Goal: Task Accomplishment & Management: Manage account settings

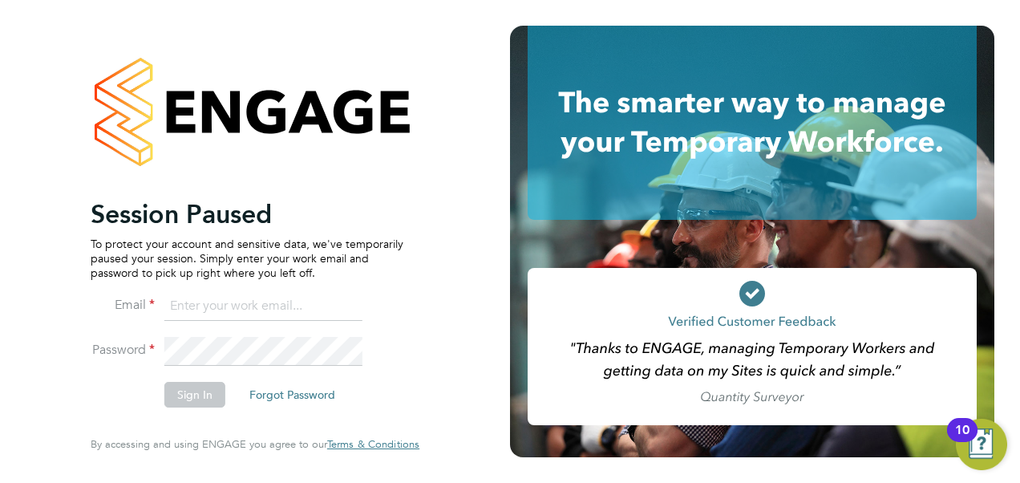
click at [172, 305] on input at bounding box center [263, 306] width 198 height 29
type input "vendorkeyaccounts2@hays.com"
click at [212, 391] on button "Sign In" at bounding box center [194, 395] width 61 height 26
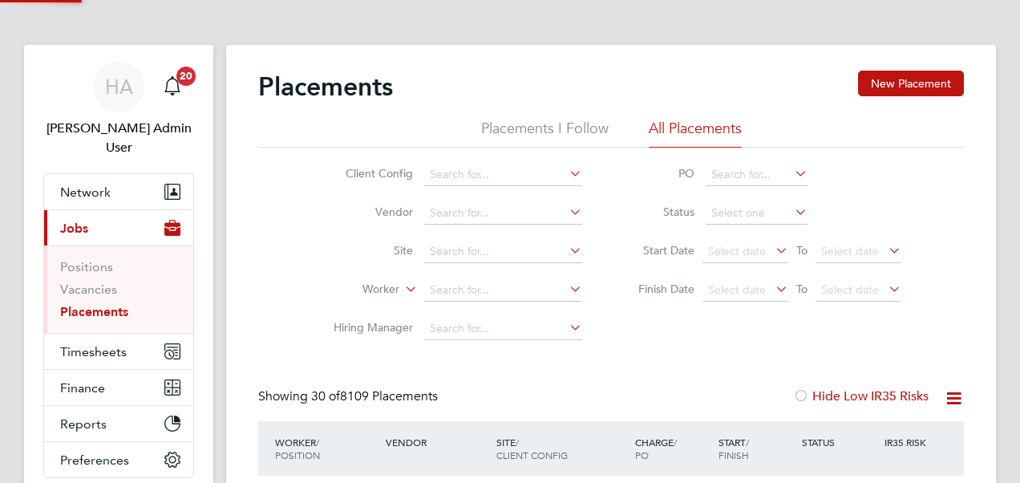
scroll to position [481, 0]
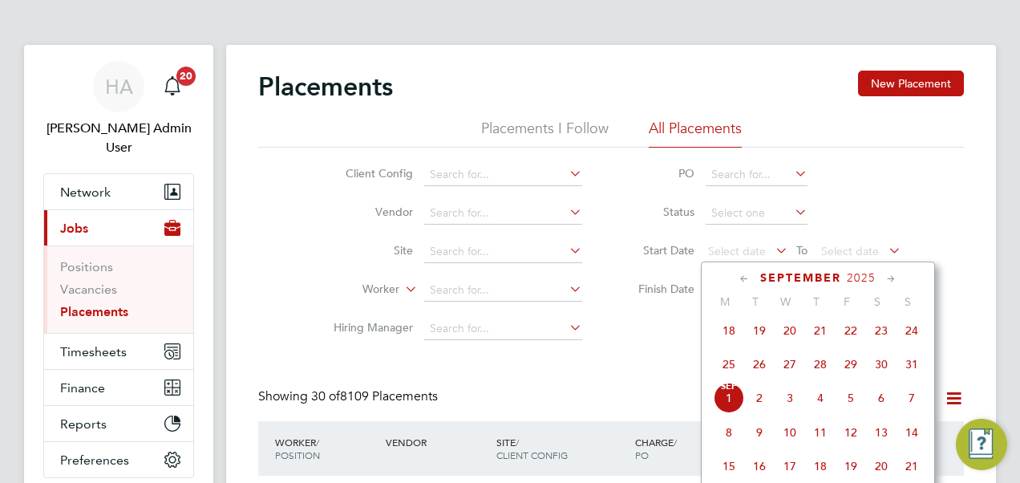
click at [753, 256] on span "Select date" at bounding box center [737, 251] width 58 height 14
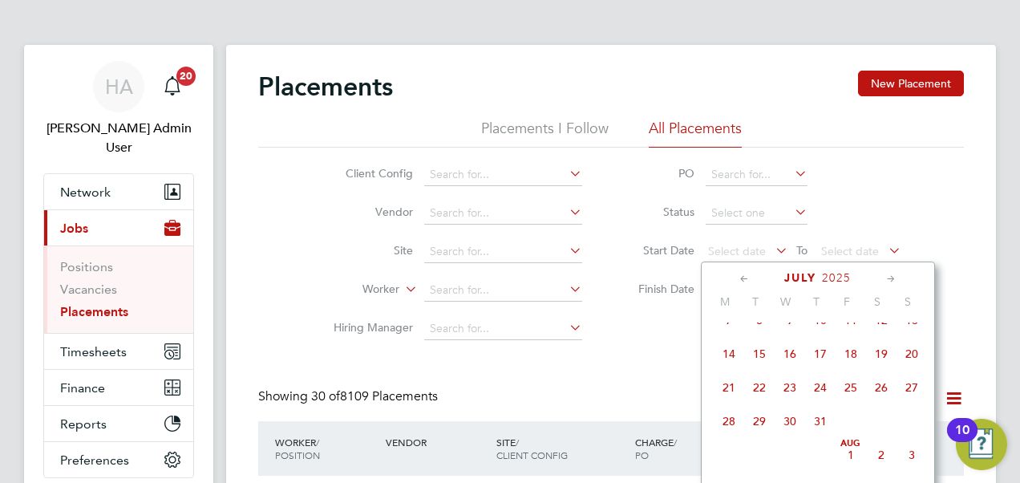
click at [884, 353] on span "19" at bounding box center [881, 353] width 30 height 30
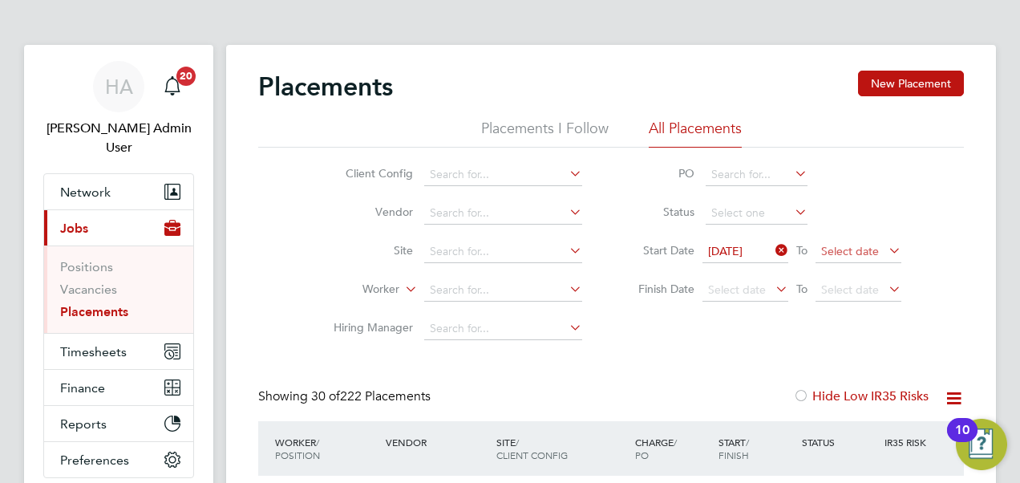
click at [859, 247] on span "Select date" at bounding box center [850, 251] width 58 height 14
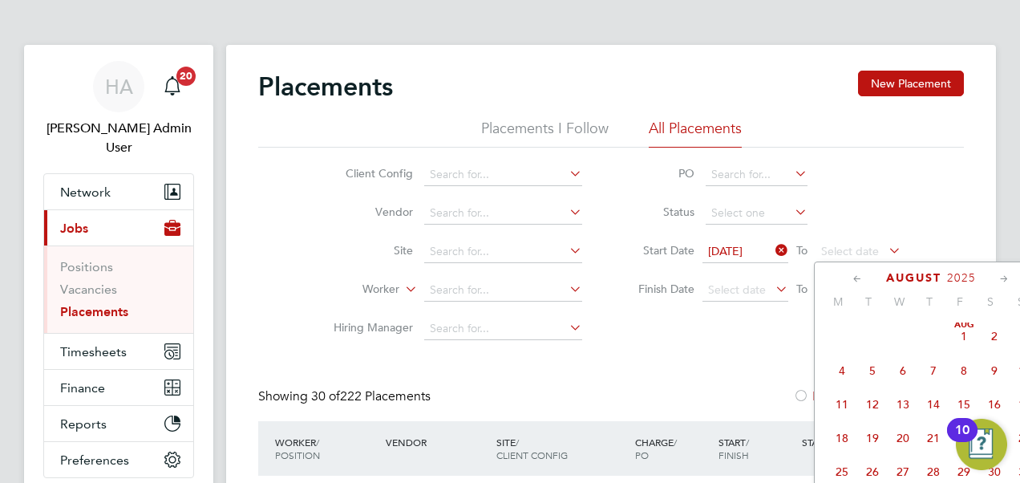
click at [967, 338] on span "Aug 1" at bounding box center [963, 336] width 30 height 30
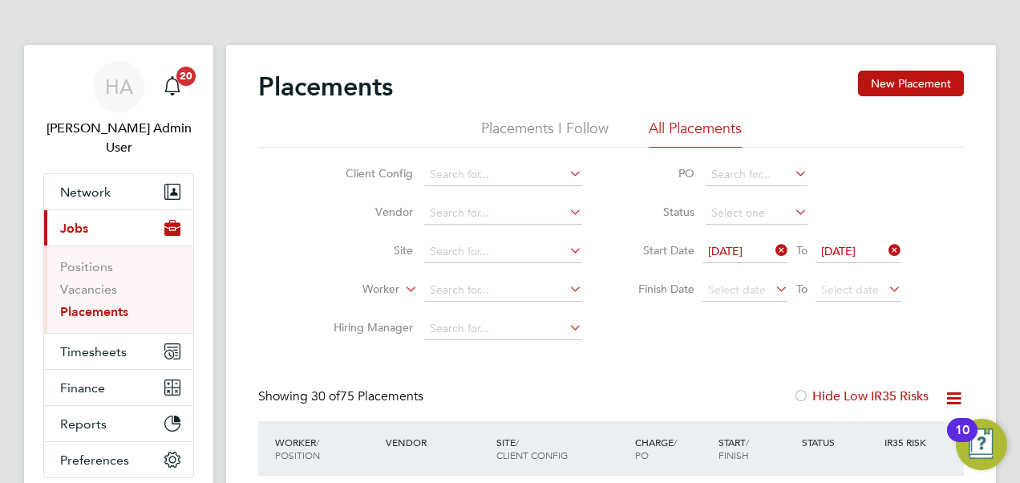
click at [885, 247] on icon at bounding box center [885, 250] width 0 height 22
click at [853, 285] on span "Select date" at bounding box center [850, 289] width 58 height 14
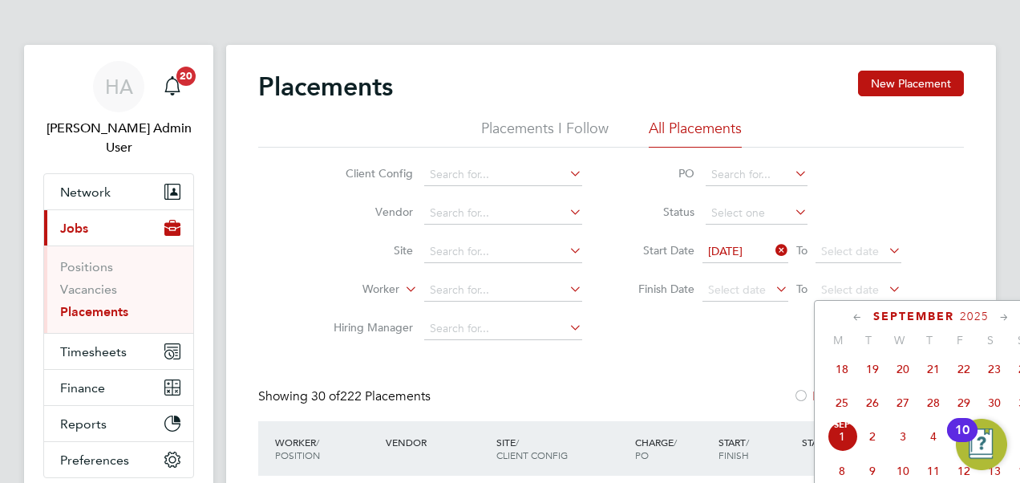
click at [885, 287] on icon at bounding box center [885, 288] width 0 height 22
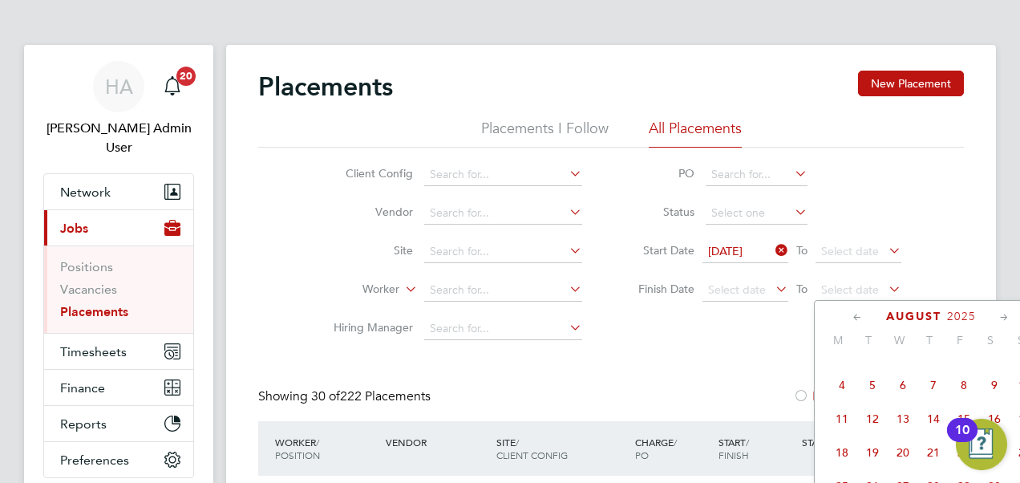
click at [901, 394] on span "6" at bounding box center [902, 385] width 30 height 30
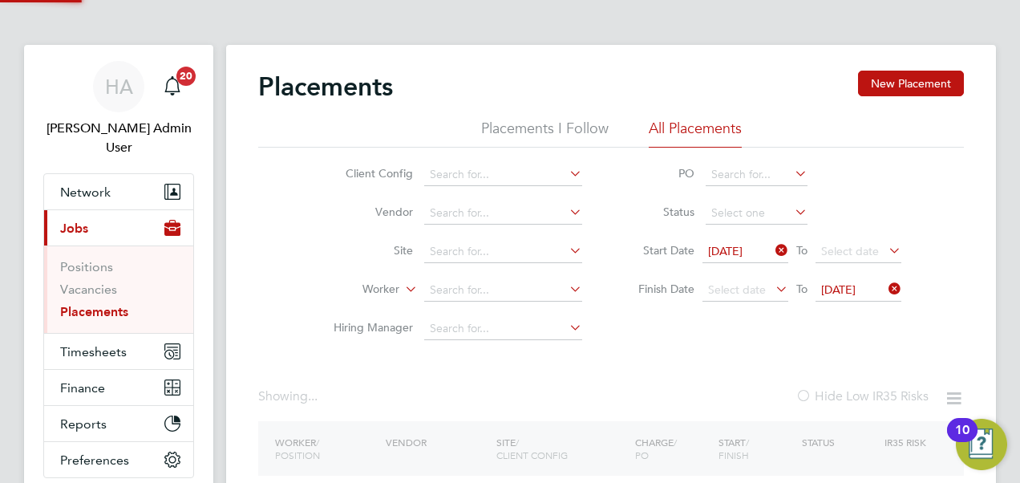
click at [901, 394] on label "Hide Low IR35 Risks" at bounding box center [861, 396] width 133 height 16
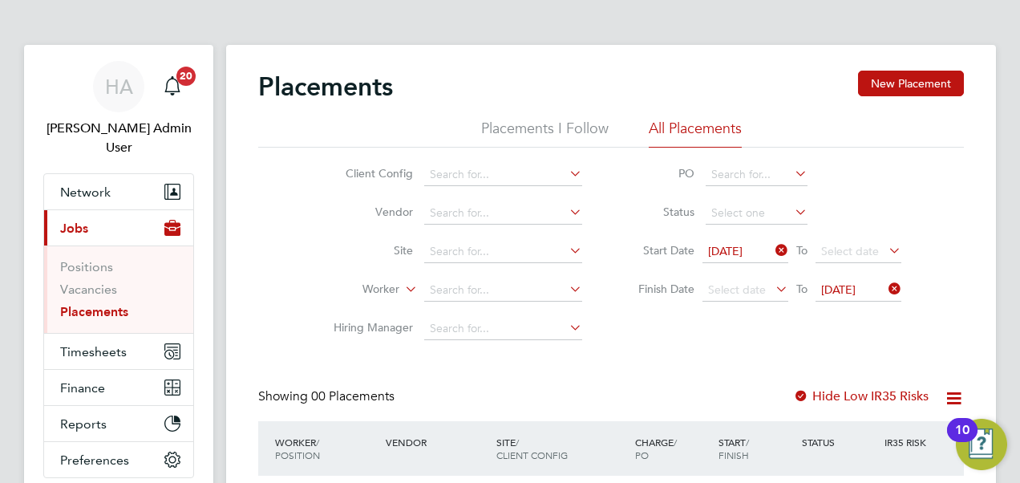
click at [885, 284] on icon at bounding box center [885, 288] width 0 height 22
click at [860, 287] on span "Select date" at bounding box center [850, 289] width 58 height 14
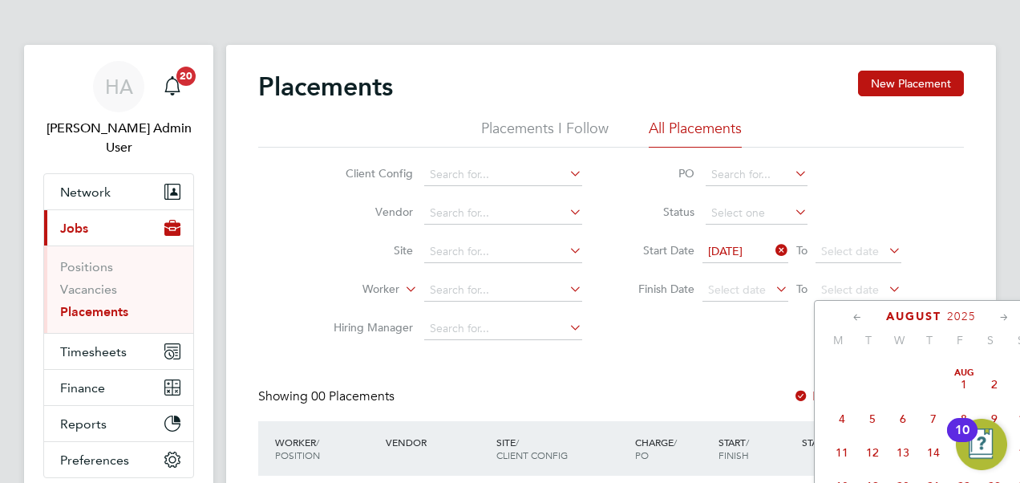
click at [967, 389] on span "[DATE]" at bounding box center [963, 384] width 30 height 30
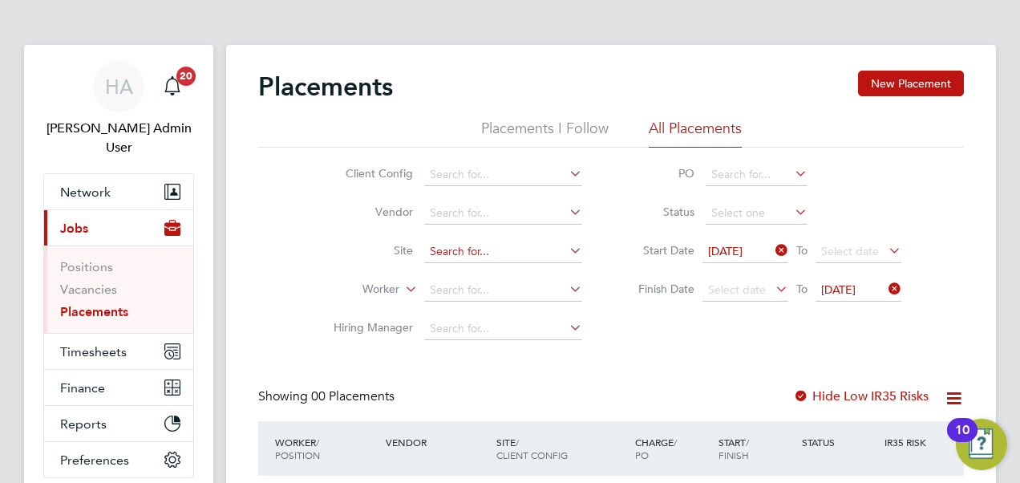
click at [499, 252] on input at bounding box center [503, 251] width 158 height 22
drag, startPoint x: 492, startPoint y: 256, endPoint x: 394, endPoint y: 255, distance: 98.6
click at [394, 255] on li "Site flowserve" at bounding box center [451, 251] width 301 height 38
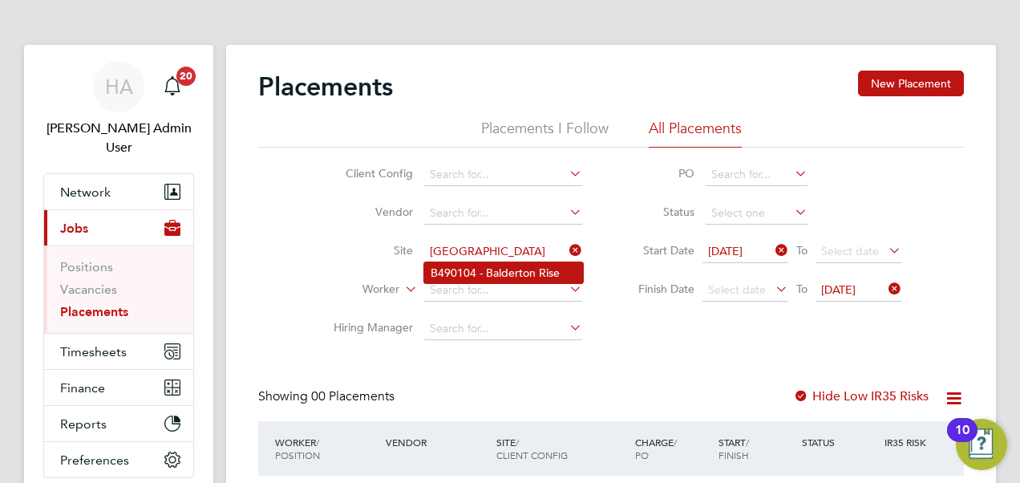
click at [450, 272] on li "B490104 - Balderton Rise" at bounding box center [503, 272] width 159 height 21
type input "B490104 - Balderton Rise"
click at [116, 344] on span "Timesheets" at bounding box center [93, 351] width 67 height 15
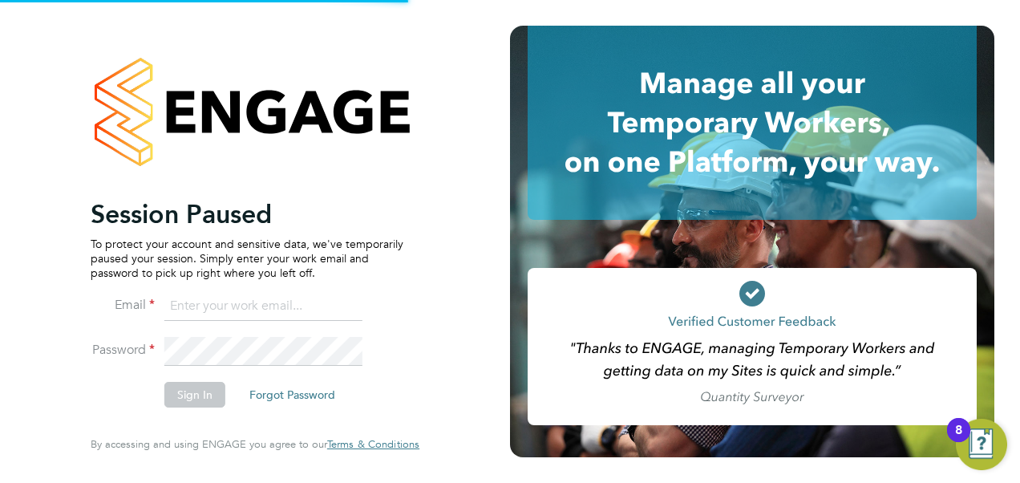
click at [576, 96] on icon at bounding box center [751, 123] width 449 height 194
click at [175, 313] on input at bounding box center [263, 306] width 198 height 29
click at [193, 297] on input at bounding box center [263, 306] width 198 height 29
type input "a"
type input "e"
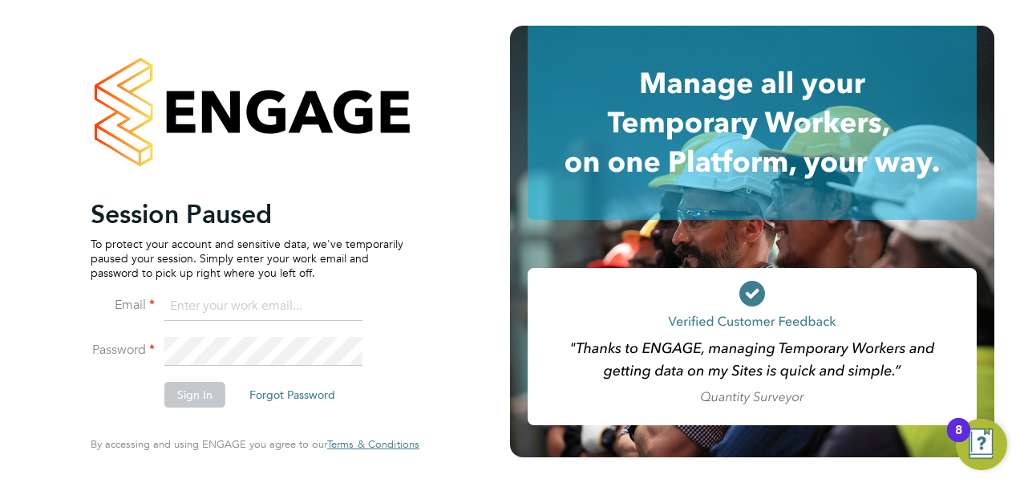
type input "m"
type input "engagemasterlogins@hays.com"
click at [200, 391] on button "Sign In" at bounding box center [194, 395] width 61 height 26
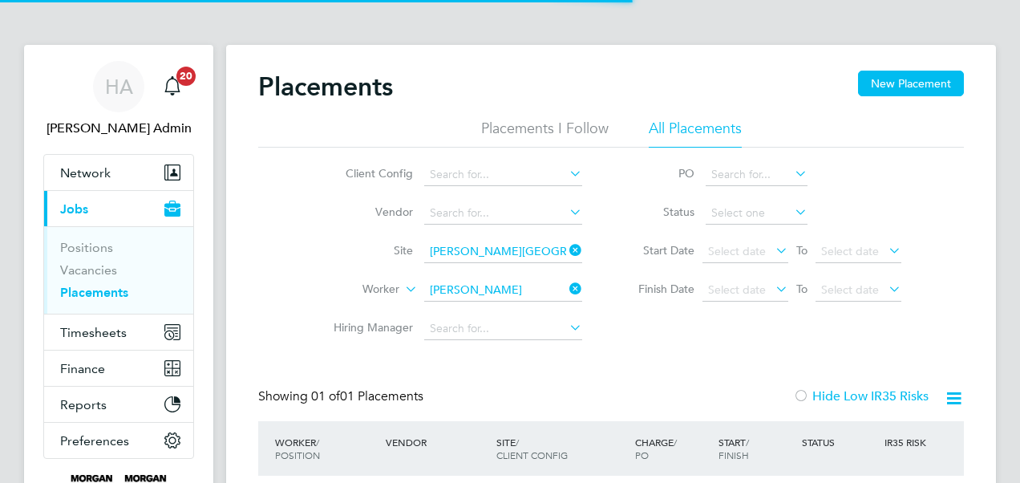
click at [111, 337] on span "Timesheets" at bounding box center [93, 332] width 67 height 15
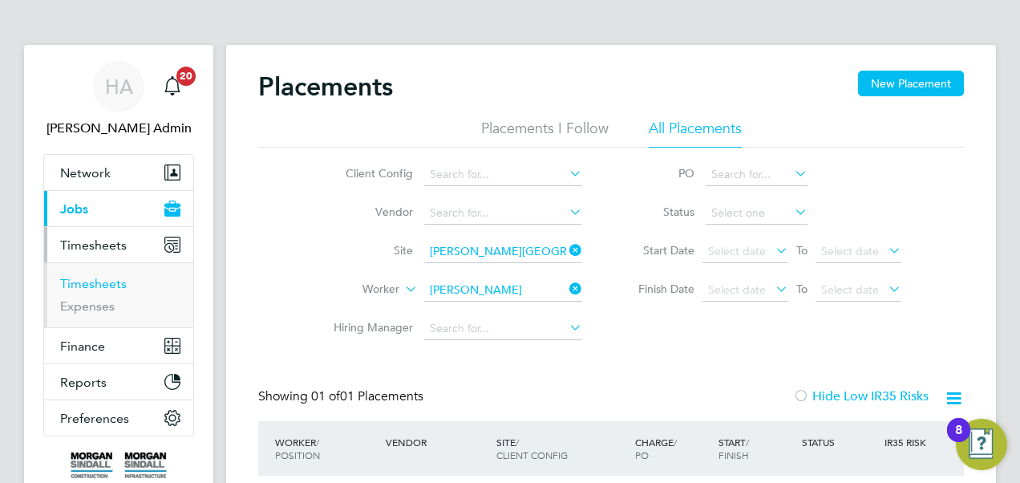
click at [105, 285] on link "Timesheets" at bounding box center [93, 283] width 67 height 15
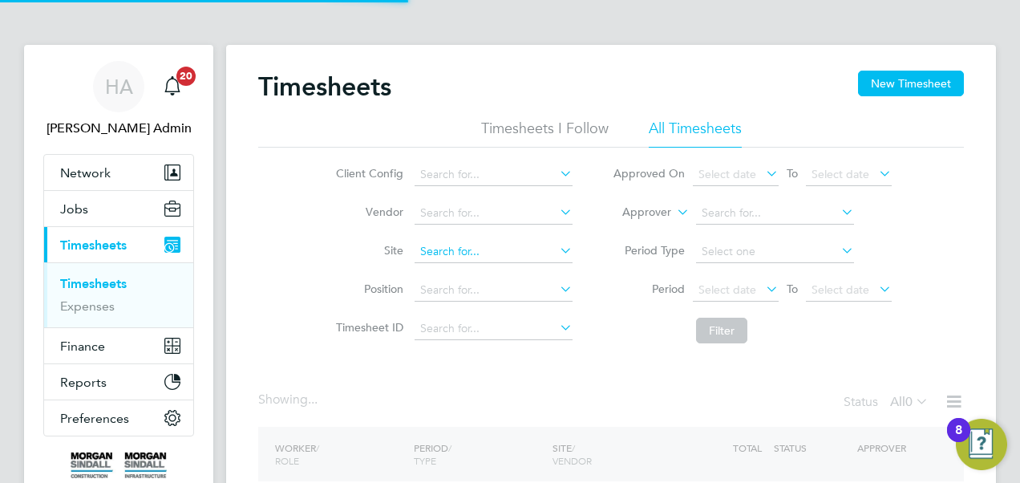
click at [442, 240] on input at bounding box center [493, 251] width 158 height 22
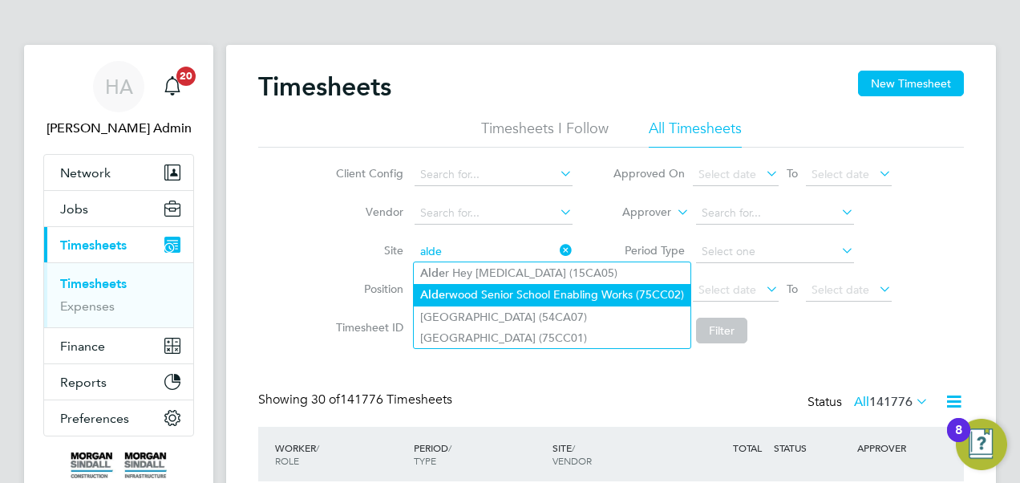
type input "alde"
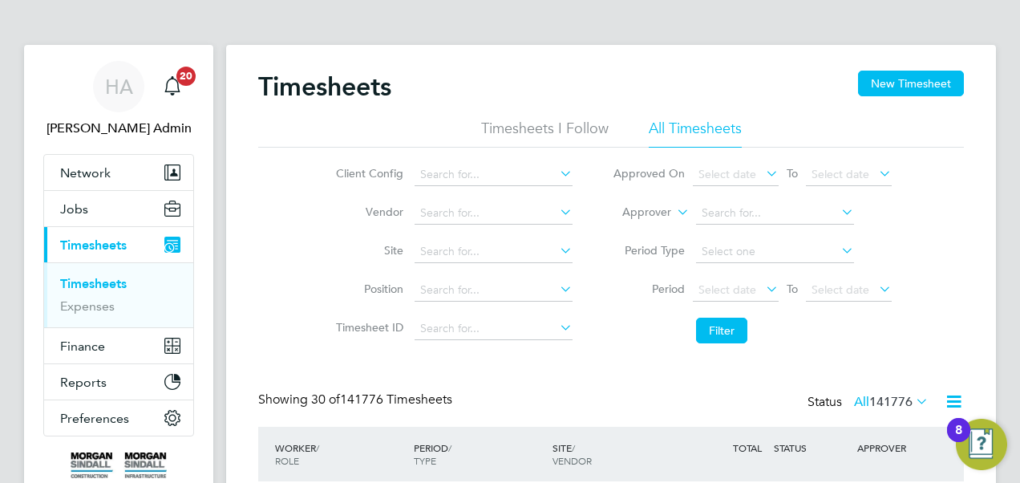
click at [454, 296] on input at bounding box center [493, 290] width 158 height 22
click at [460, 249] on input at bounding box center [493, 251] width 158 height 22
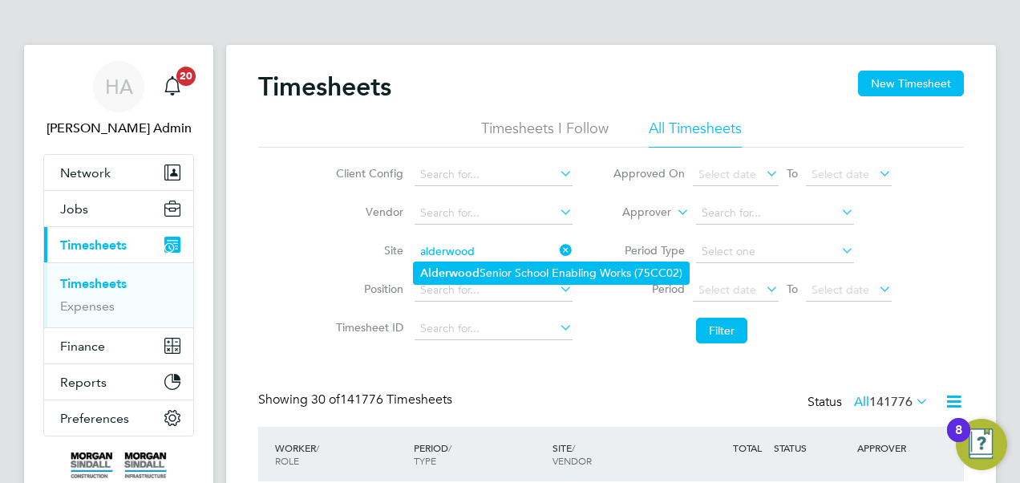
click at [461, 263] on li "Alderwood Senior School Enabling Works (75CC02)" at bounding box center [551, 273] width 275 height 22
type input "Alderwood Senior School Enabling Works (75CC02)"
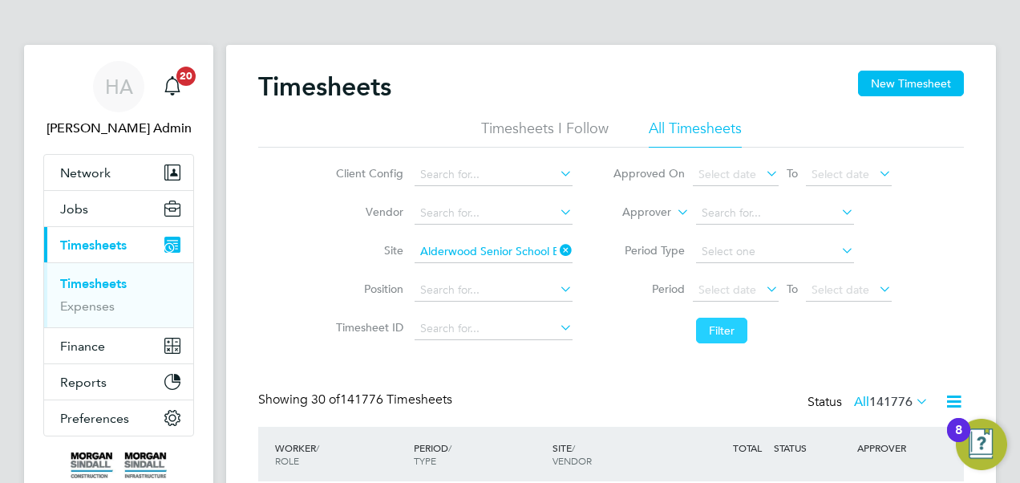
click at [710, 334] on button "Filter" at bounding box center [721, 330] width 51 height 26
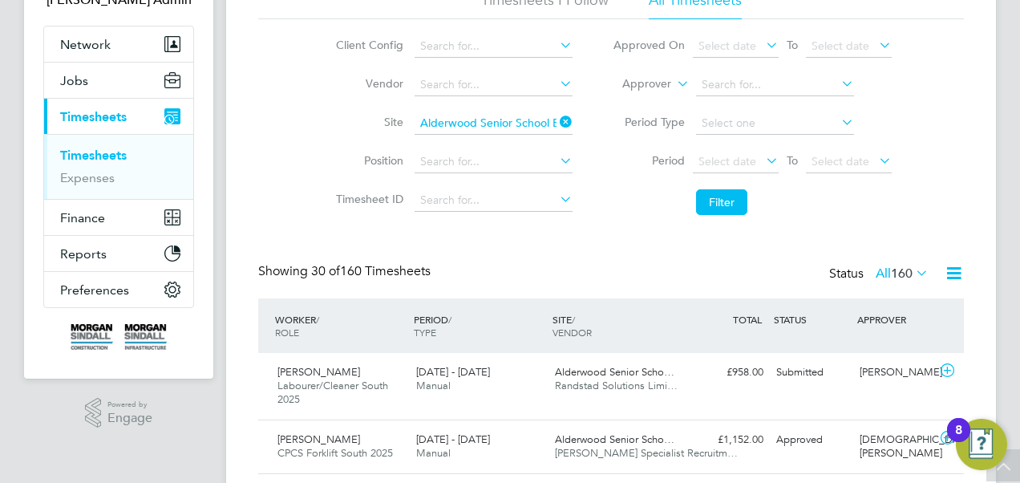
click at [745, 147] on li "Period Select date To Select date" at bounding box center [751, 162] width 319 height 38
click at [742, 157] on span "Select date" at bounding box center [727, 161] width 58 height 14
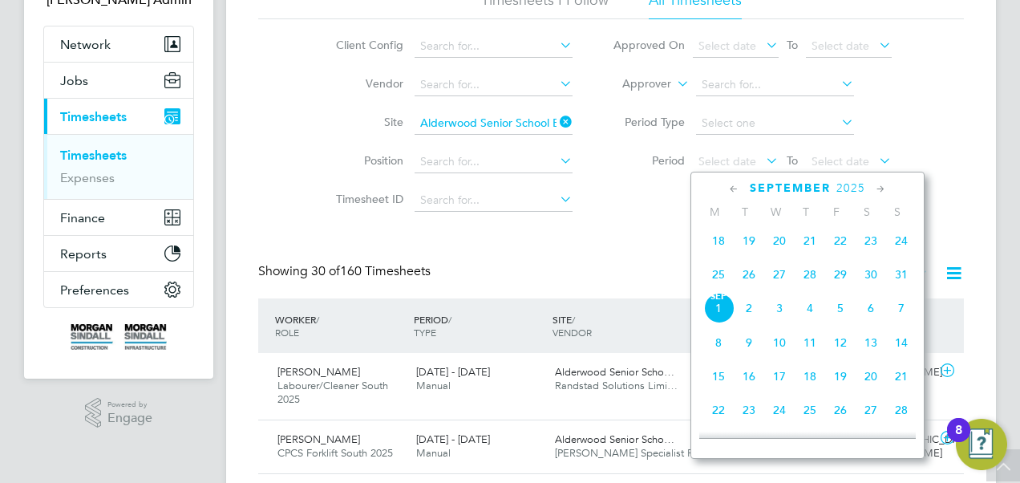
click at [870, 247] on span "23" at bounding box center [870, 240] width 30 height 30
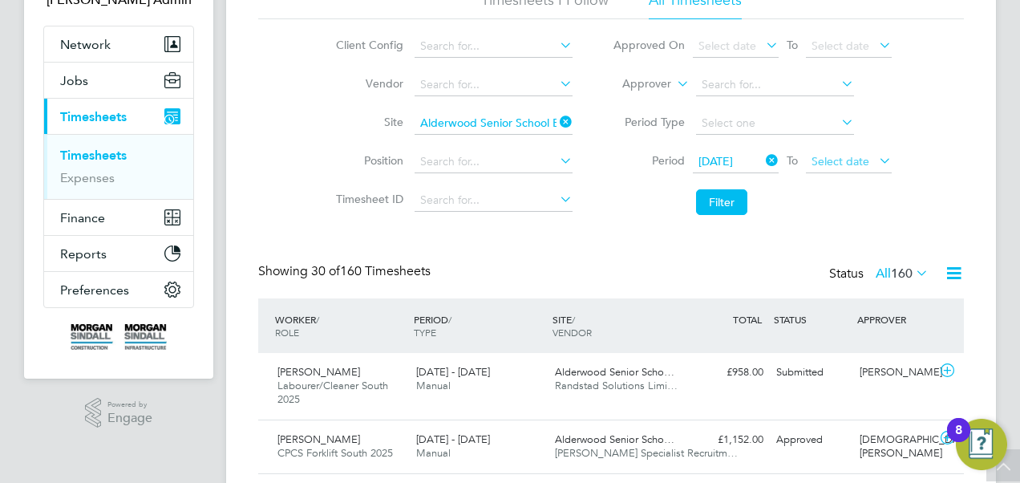
click at [840, 159] on span "Select date" at bounding box center [840, 161] width 58 height 14
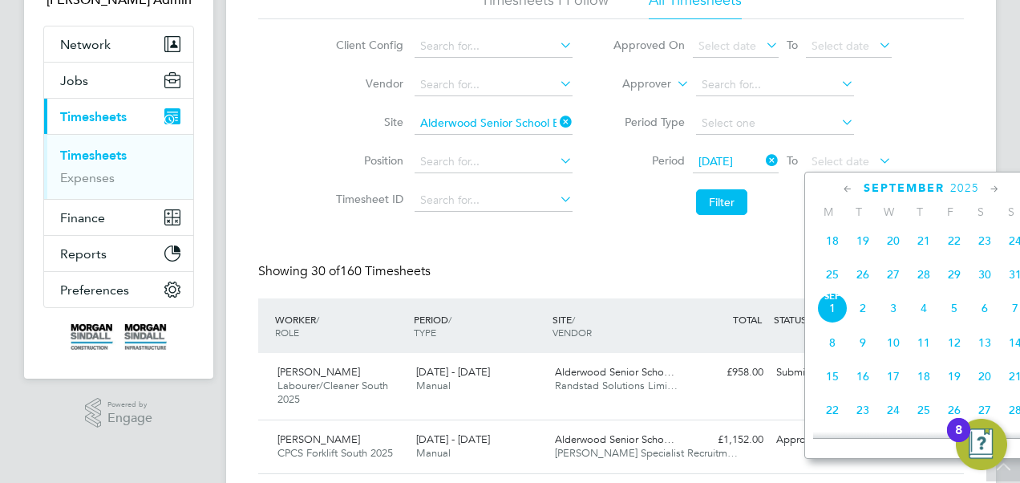
click at [956, 276] on span "29" at bounding box center [954, 274] width 30 height 30
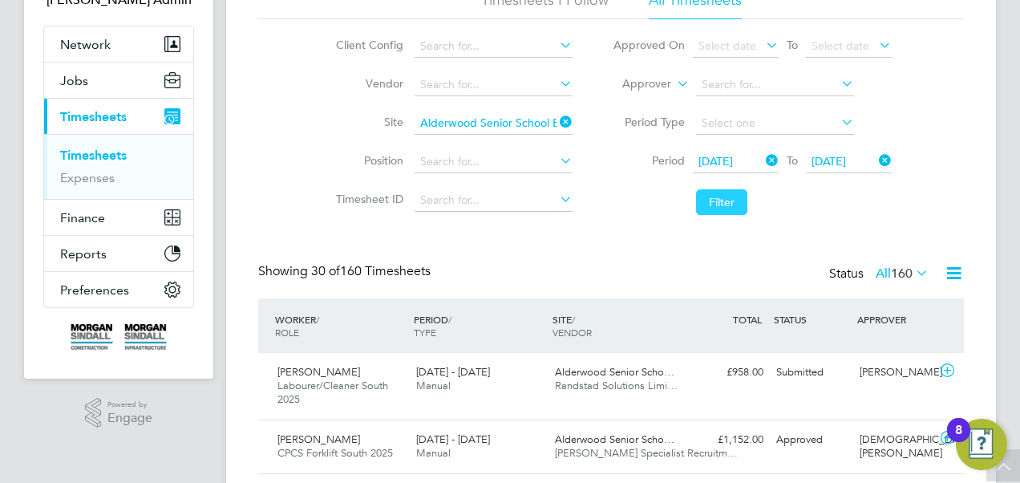
click at [728, 205] on button "Filter" at bounding box center [721, 202] width 51 height 26
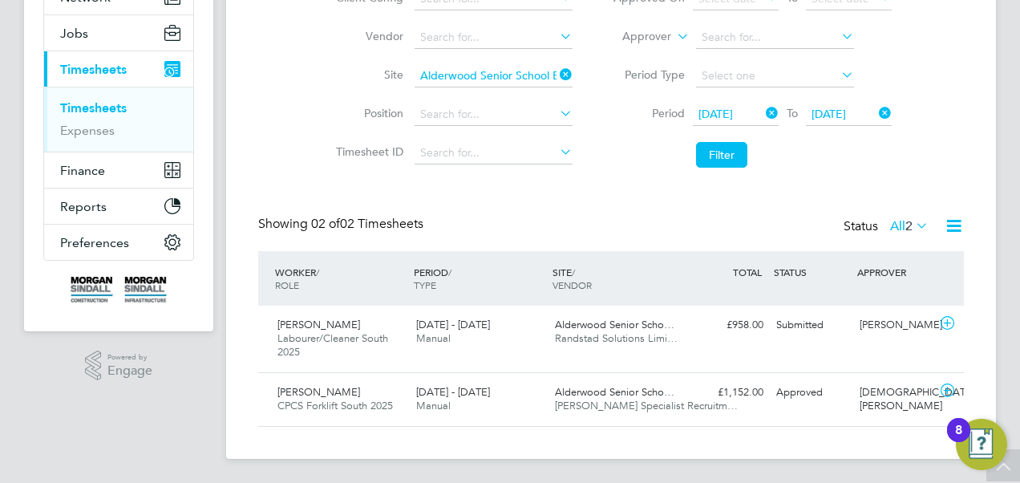
click at [762, 111] on icon at bounding box center [762, 113] width 0 height 22
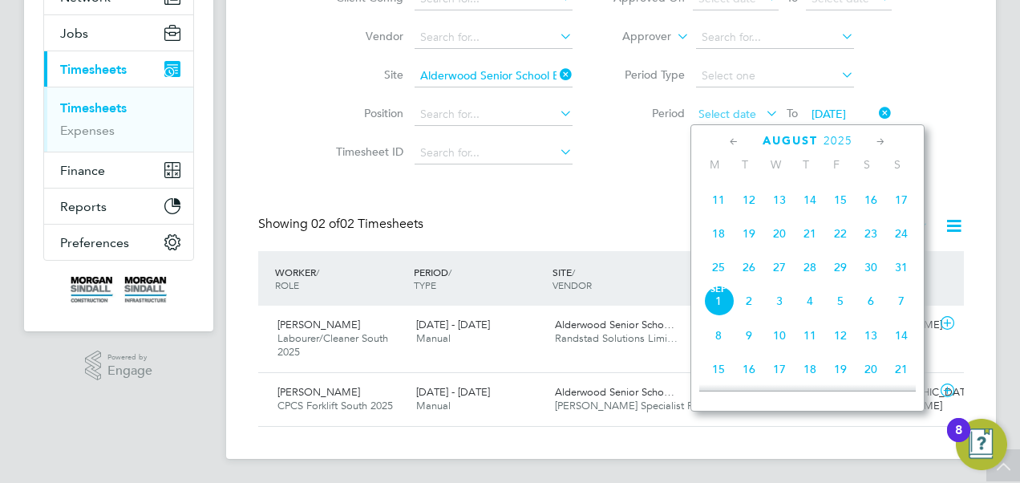
drag, startPoint x: 874, startPoint y: 236, endPoint x: 726, endPoint y: 115, distance: 190.8
click at [726, 115] on span "Select date" at bounding box center [727, 114] width 58 height 14
click at [868, 238] on span "23" at bounding box center [870, 233] width 30 height 30
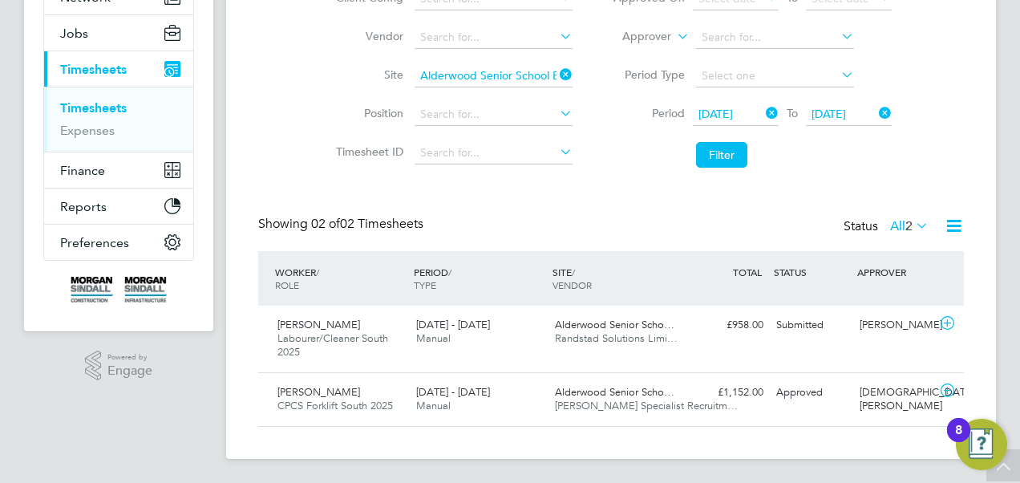
click at [833, 115] on span "[DATE]" at bounding box center [828, 114] width 34 height 14
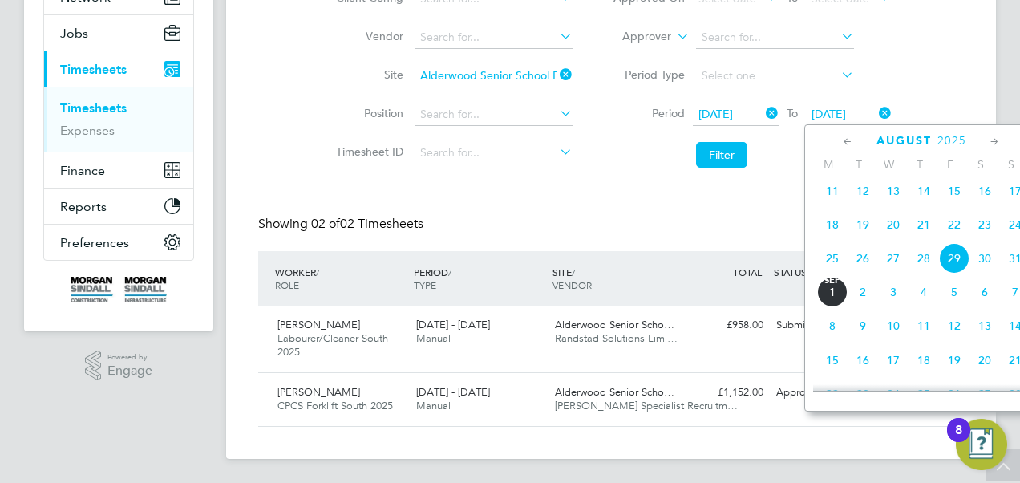
click at [986, 197] on span "16" at bounding box center [984, 191] width 30 height 30
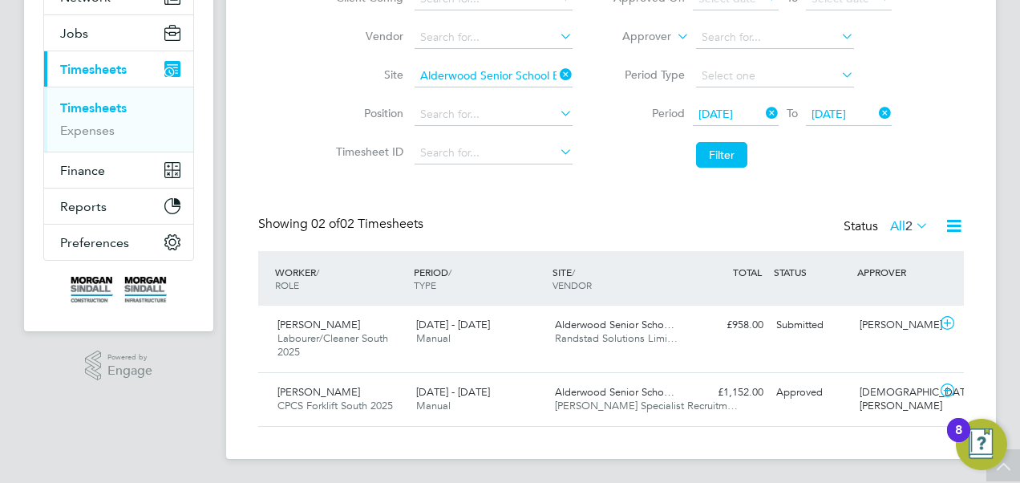
click at [846, 117] on span "16 Aug 2025" at bounding box center [828, 114] width 34 height 14
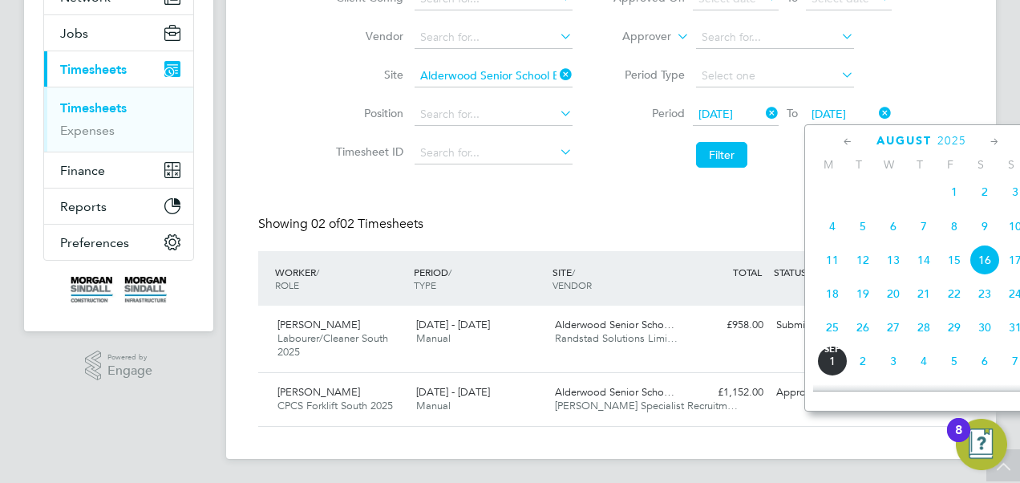
click at [955, 293] on span "22" at bounding box center [954, 293] width 30 height 30
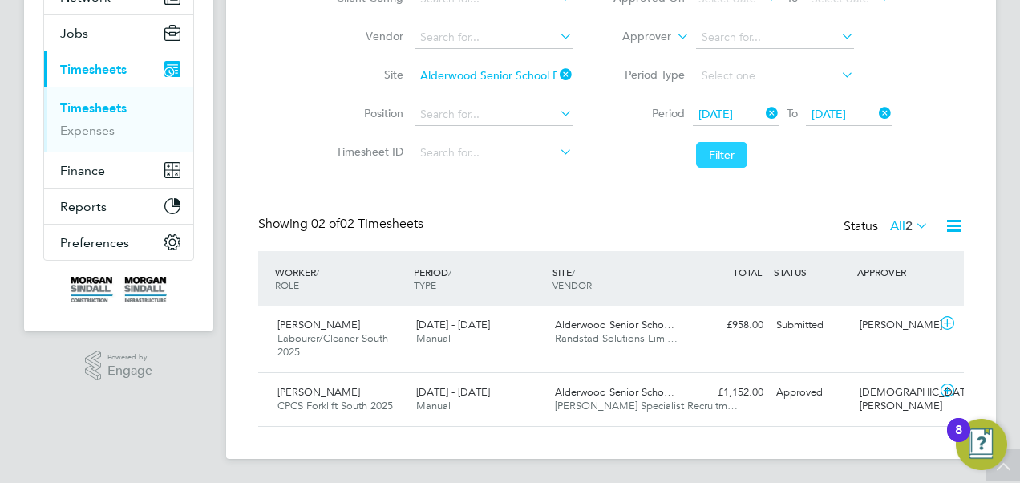
click at [717, 147] on button "Filter" at bounding box center [721, 155] width 51 height 26
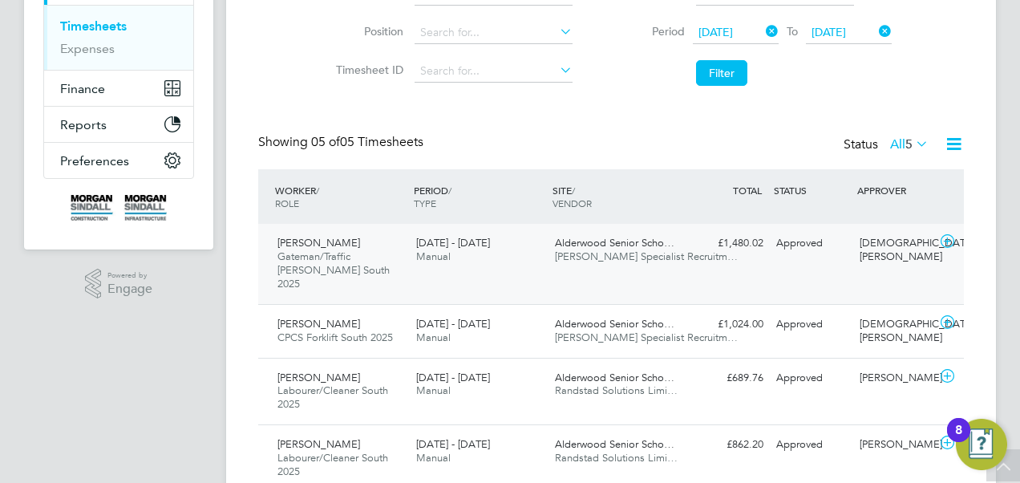
click at [556, 250] on span "[PERSON_NAME] Specialist Recruitm…" at bounding box center [646, 256] width 183 height 14
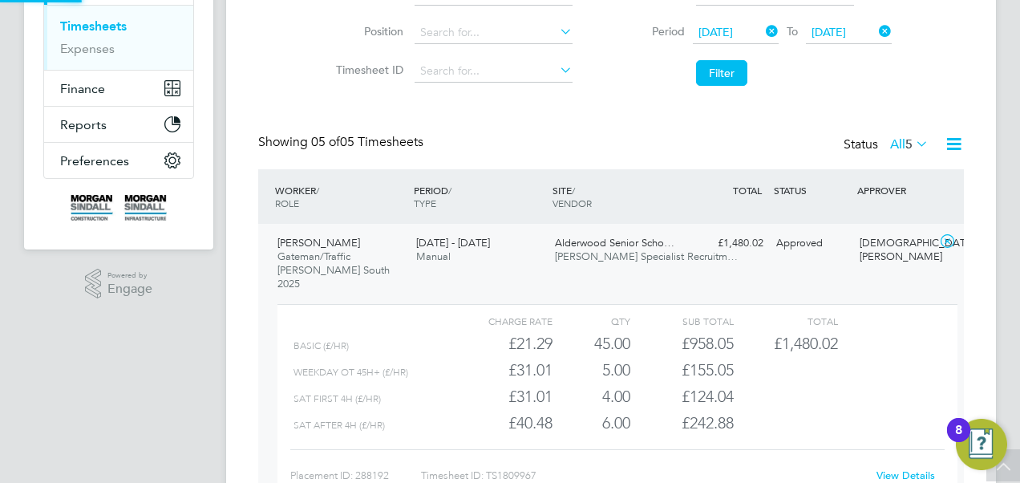
click at [557, 250] on span "[PERSON_NAME] Specialist Recruitm…" at bounding box center [646, 256] width 183 height 14
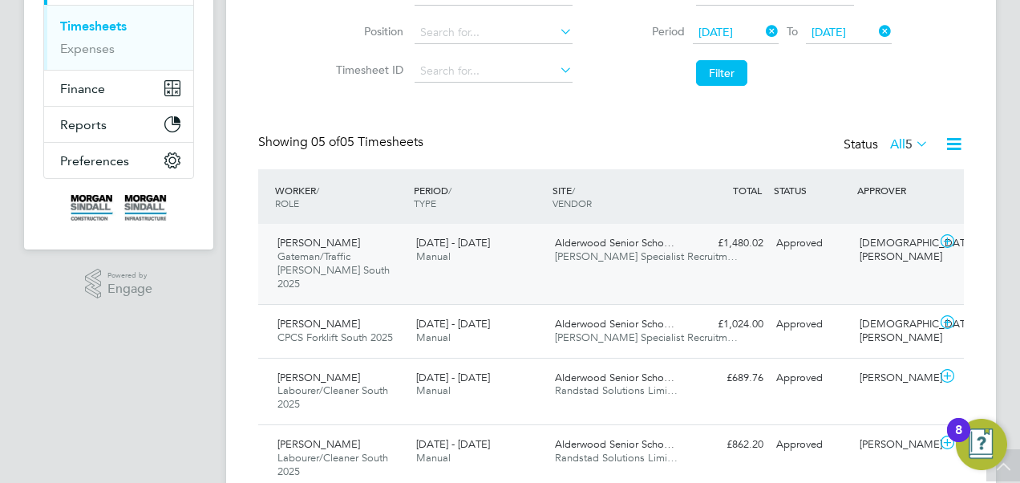
click at [557, 250] on span "[PERSON_NAME] Specialist Recruitm…" at bounding box center [646, 256] width 183 height 14
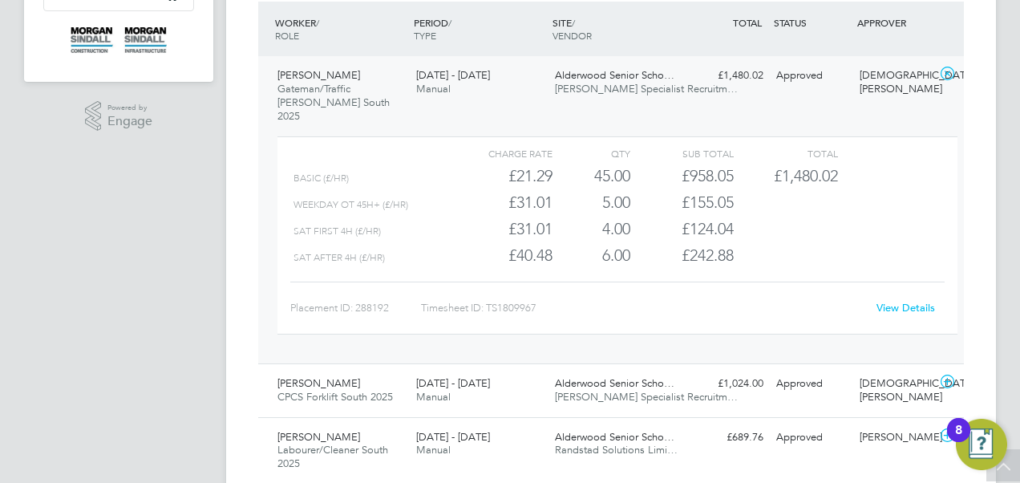
click at [919, 301] on link "View Details" at bounding box center [905, 308] width 59 height 14
click at [422, 143] on div at bounding box center [371, 152] width 156 height 19
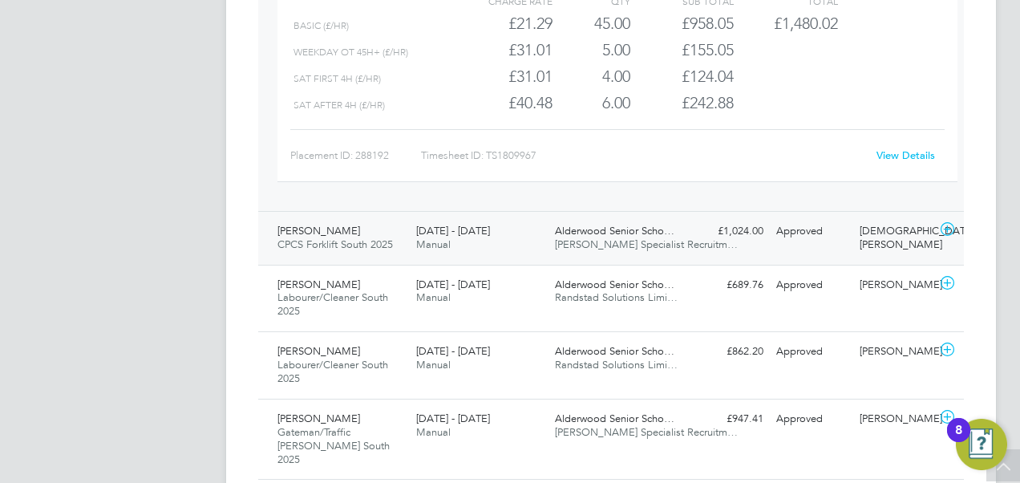
scroll to position [603, 0]
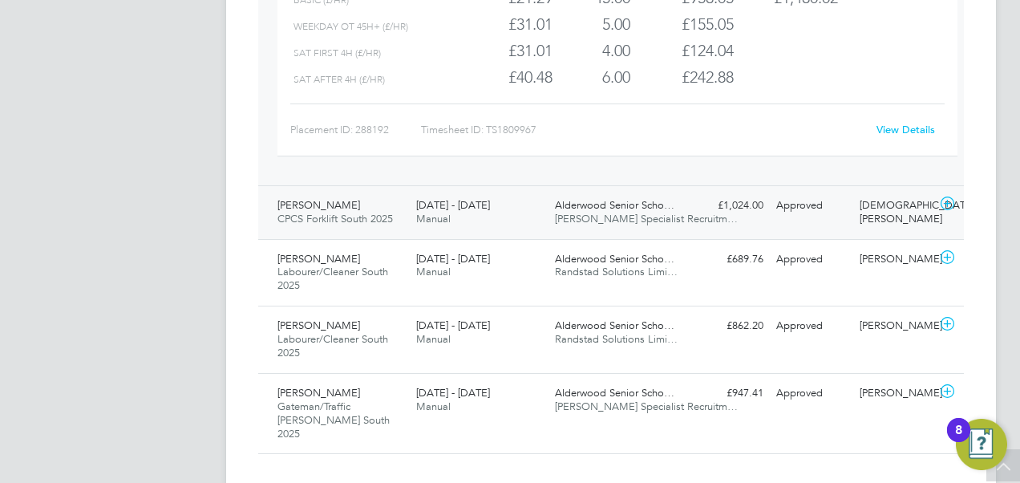
click at [484, 199] on div "16 - 22 Aug 2025 Manual" at bounding box center [479, 212] width 139 height 40
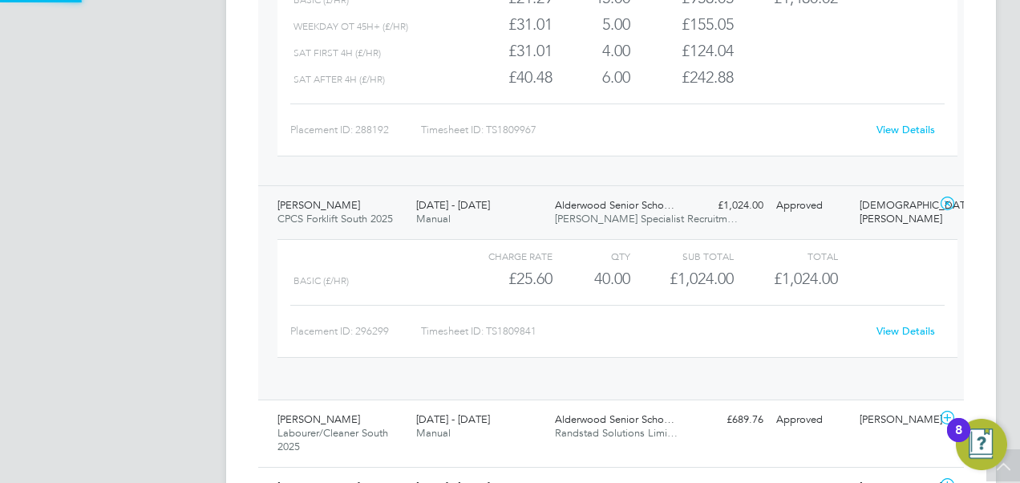
scroll to position [27, 156]
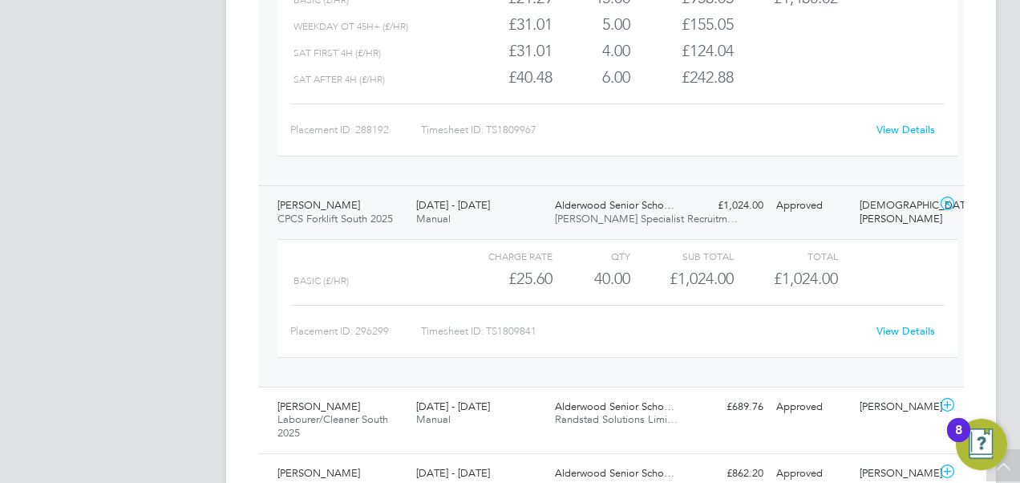
click at [884, 324] on link "View Details" at bounding box center [905, 331] width 59 height 14
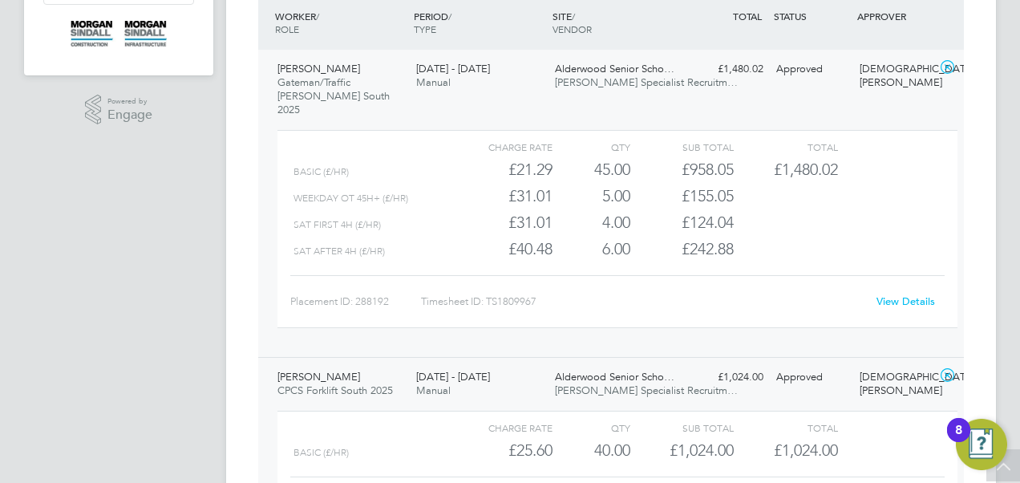
scroll to position [382, 0]
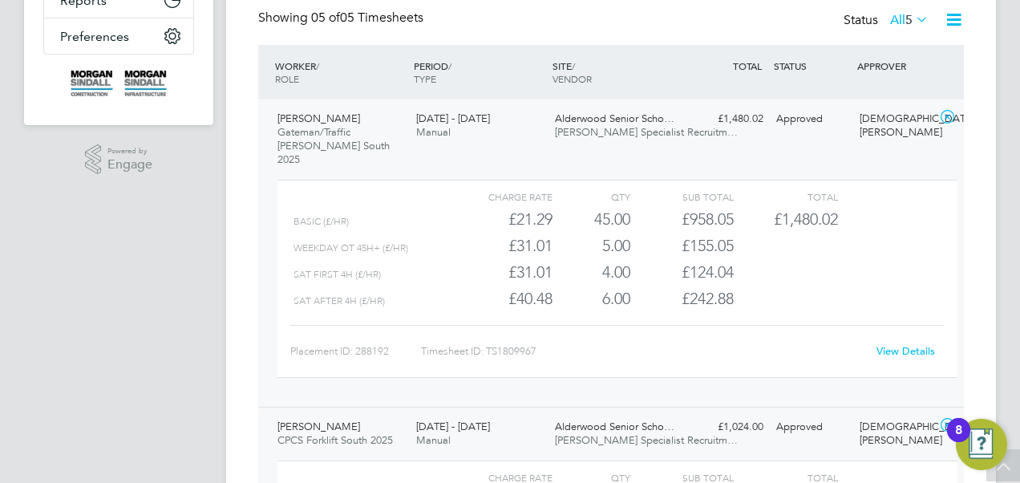
click at [789, 146] on div "Timothy Asoore Gateman/Traffic Marshall South 2025 16 - 22 Aug 2025 16 - 22 Aug…" at bounding box center [610, 252] width 705 height 307
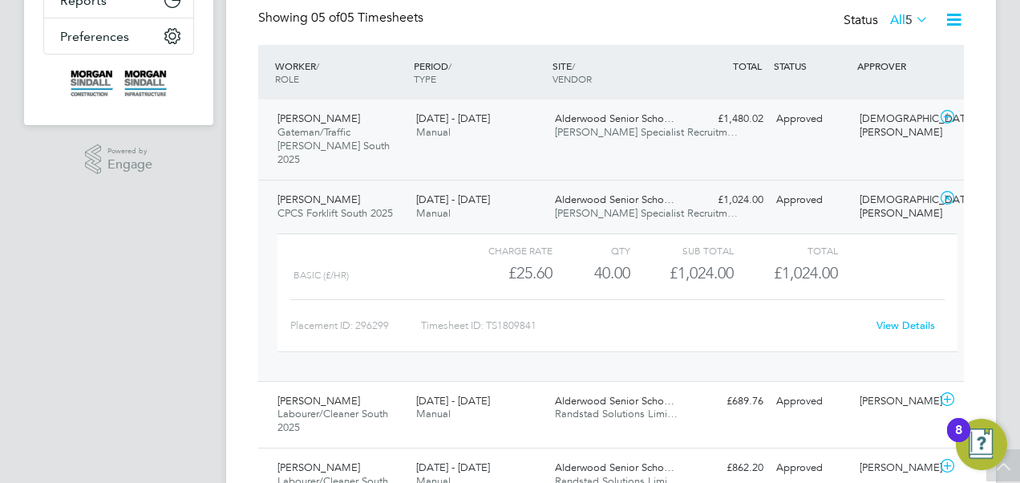
click at [828, 142] on div "Timothy Asoore Gateman/Traffic Marshall South 2025 16 - 22 Aug 2025 16 - 22 Aug…" at bounding box center [610, 139] width 705 height 80
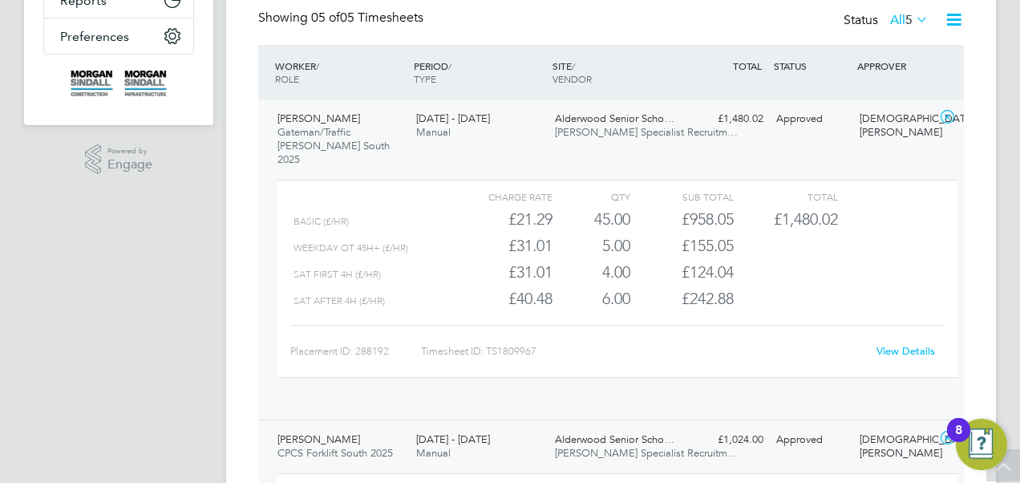
scroll to position [27, 156]
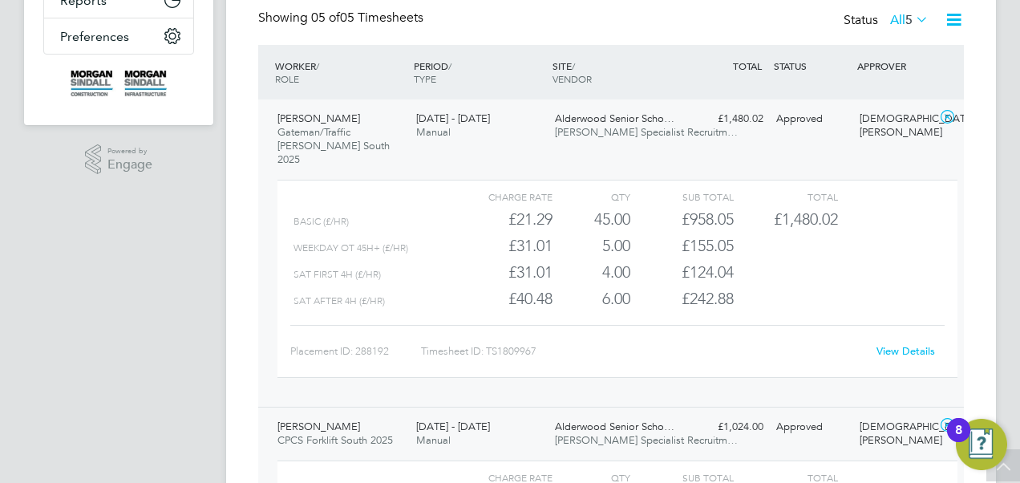
click at [900, 344] on link "View Details" at bounding box center [905, 351] width 59 height 14
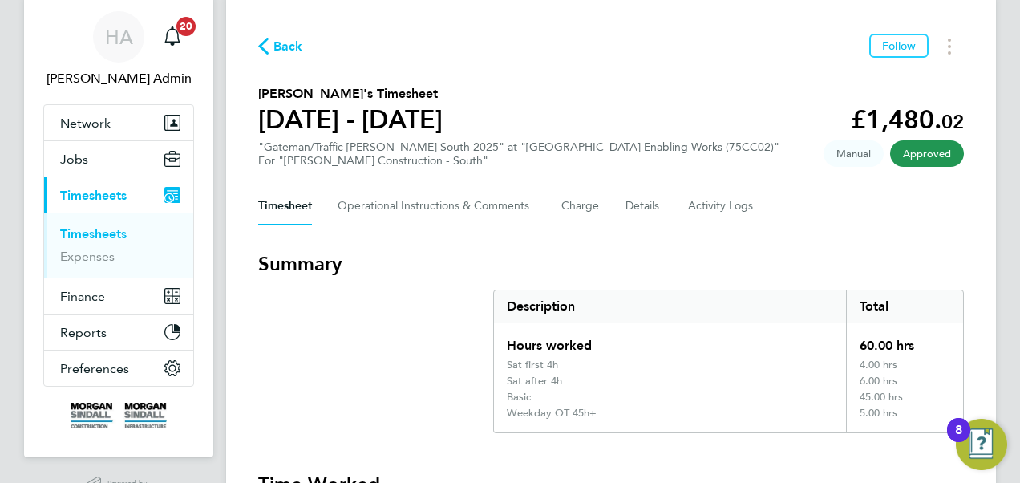
scroll to position [49, 0]
click at [719, 214] on Logs-tab "Activity Logs" at bounding box center [721, 207] width 67 height 38
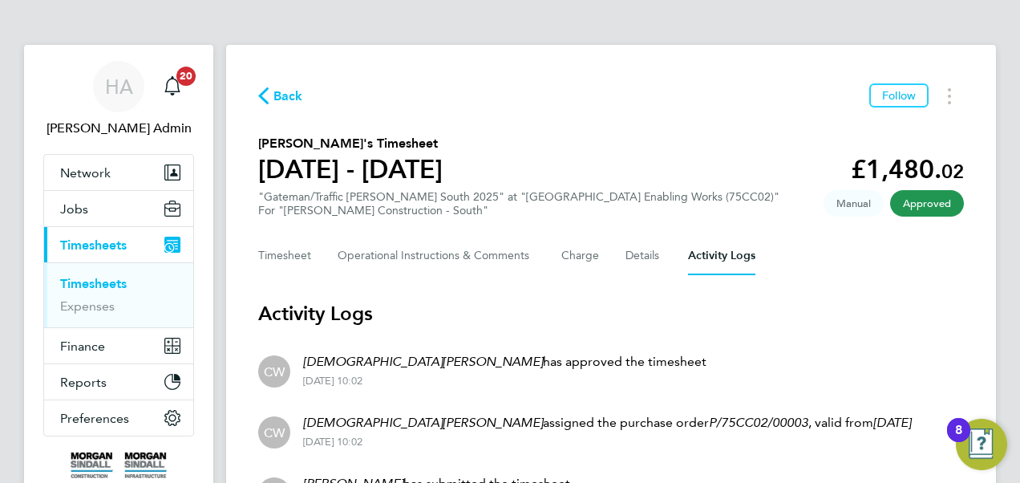
scroll to position [164, 0]
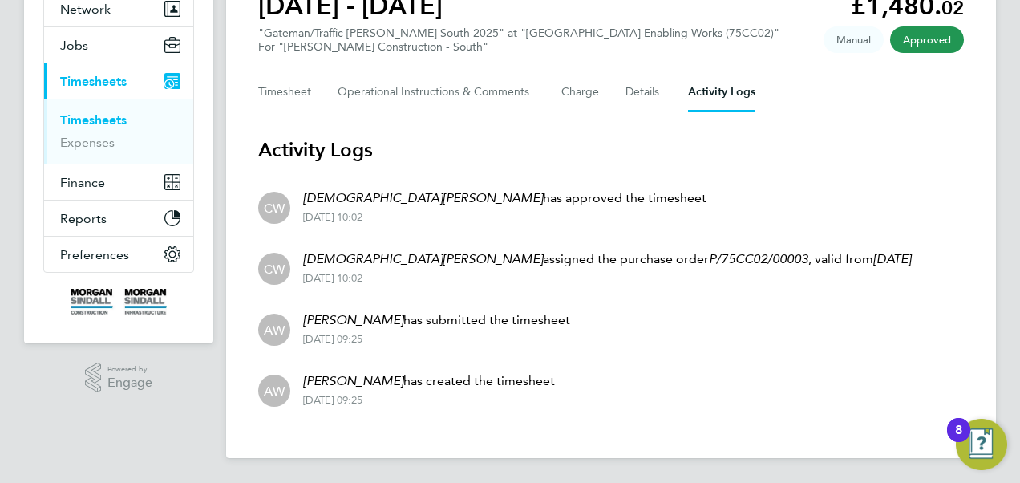
click at [622, 205] on li "CW Christian Wall has approved the timesheet 31 Aug 2025 - 10:02" at bounding box center [610, 206] width 705 height 61
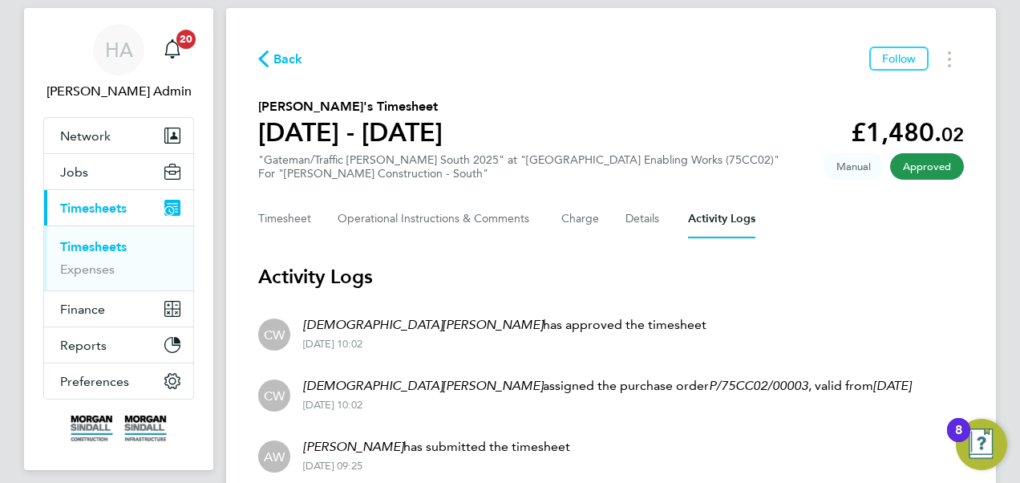
scroll to position [35, 0]
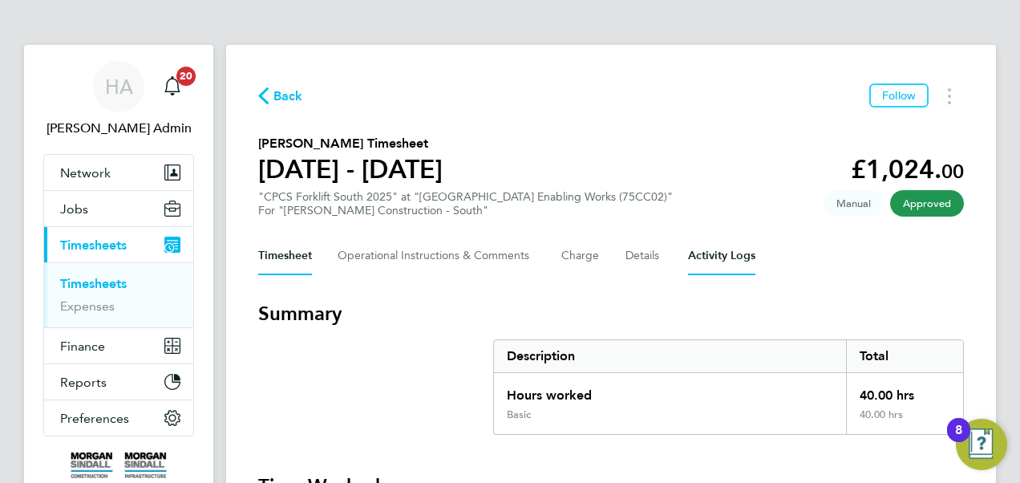
click at [703, 260] on Logs-tab "Activity Logs" at bounding box center [721, 255] width 67 height 38
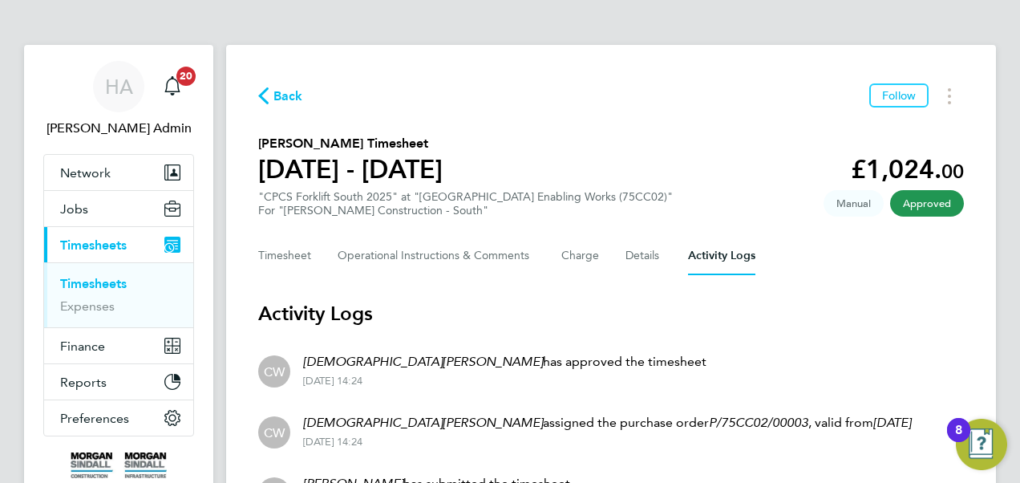
click at [273, 99] on span "Back" at bounding box center [288, 96] width 30 height 19
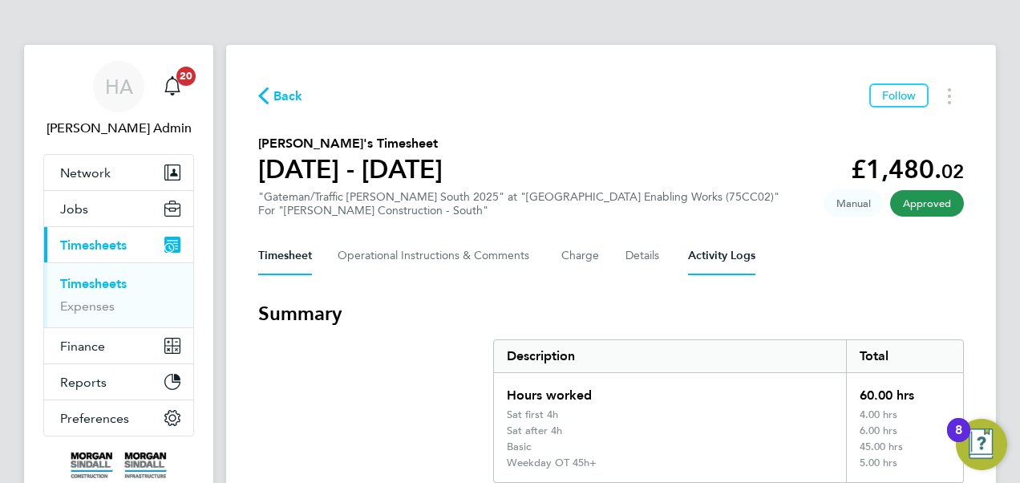
click at [727, 253] on Logs-tab "Activity Logs" at bounding box center [721, 255] width 67 height 38
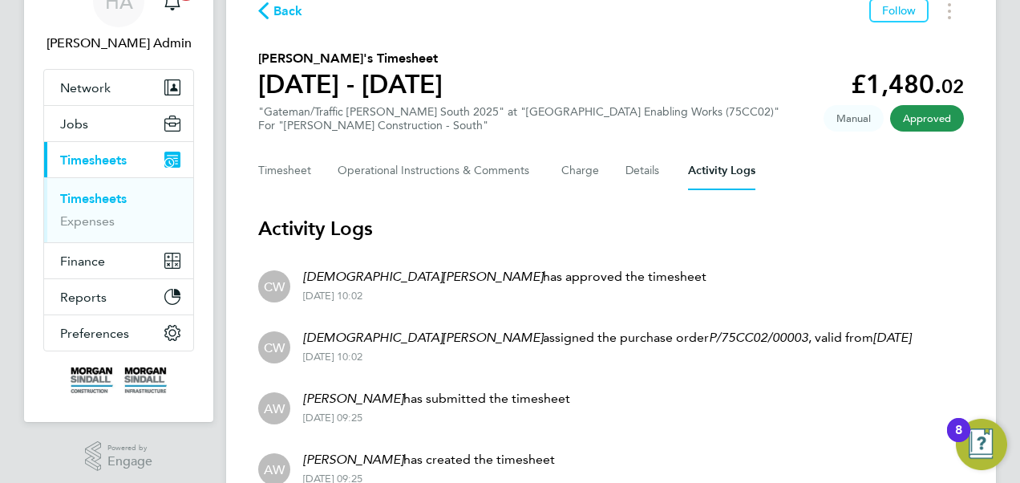
scroll to position [83, 0]
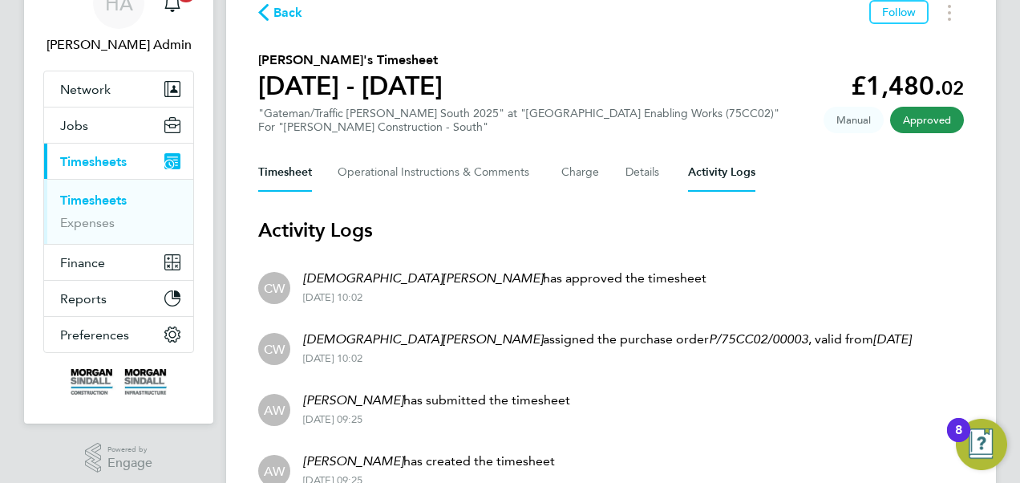
click at [281, 166] on button "Timesheet" at bounding box center [285, 172] width 54 height 38
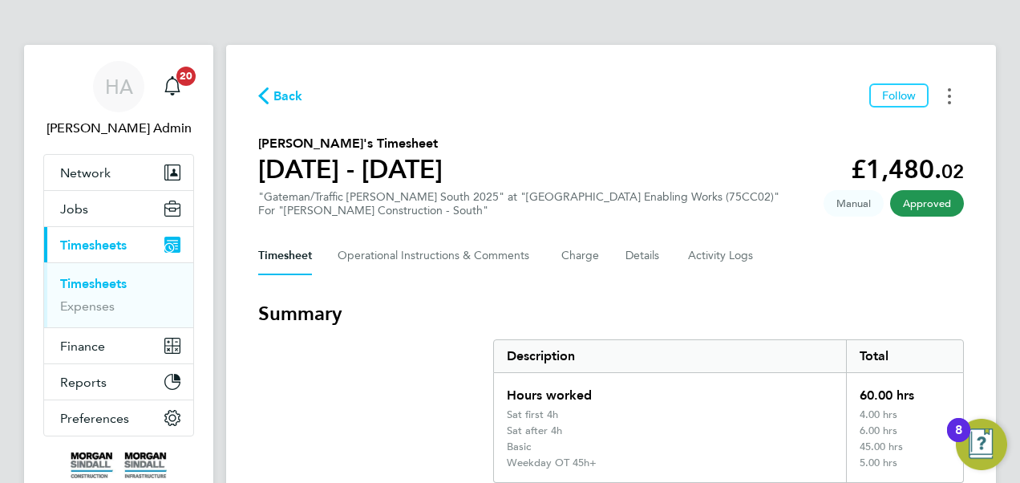
click at [952, 91] on button "Timesheets Menu" at bounding box center [949, 95] width 29 height 25
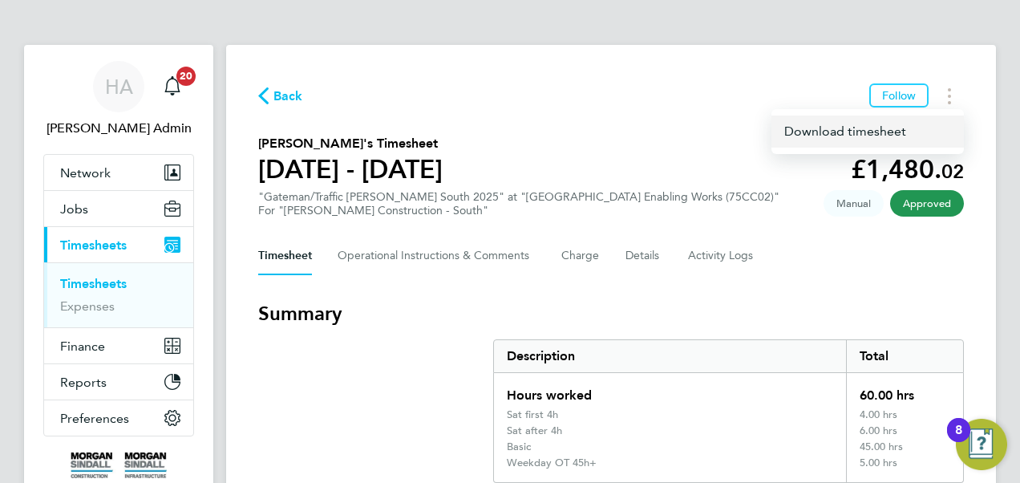
click at [842, 129] on link "Download timesheet" at bounding box center [867, 131] width 192 height 32
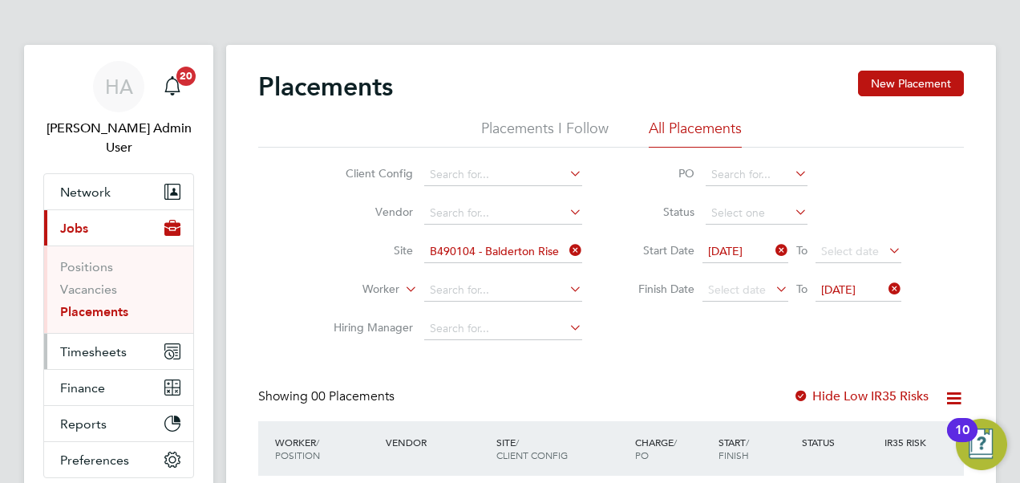
click at [111, 344] on span "Timesheets" at bounding box center [93, 351] width 67 height 15
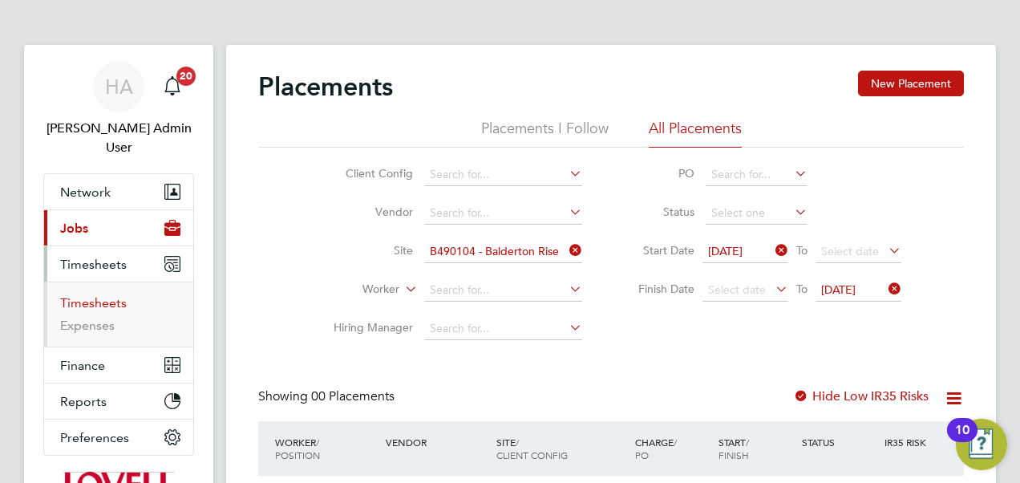
click at [108, 295] on link "Timesheets" at bounding box center [93, 302] width 67 height 15
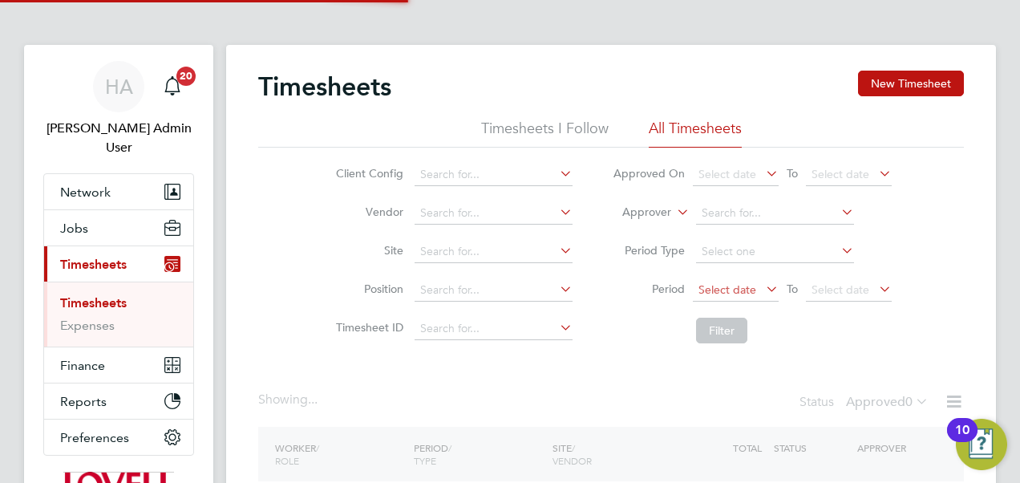
click at [731, 291] on span "Select date" at bounding box center [727, 289] width 58 height 14
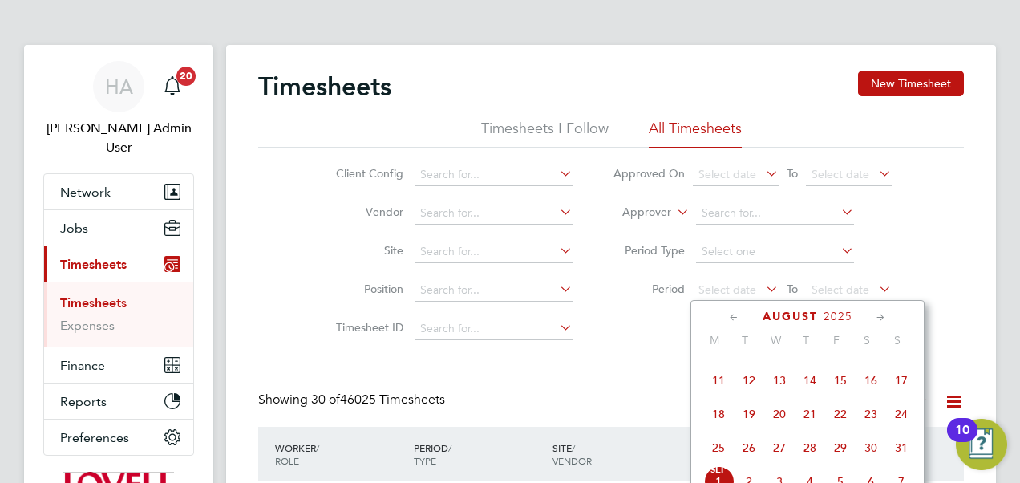
click at [656, 290] on label "Period" at bounding box center [648, 288] width 72 height 14
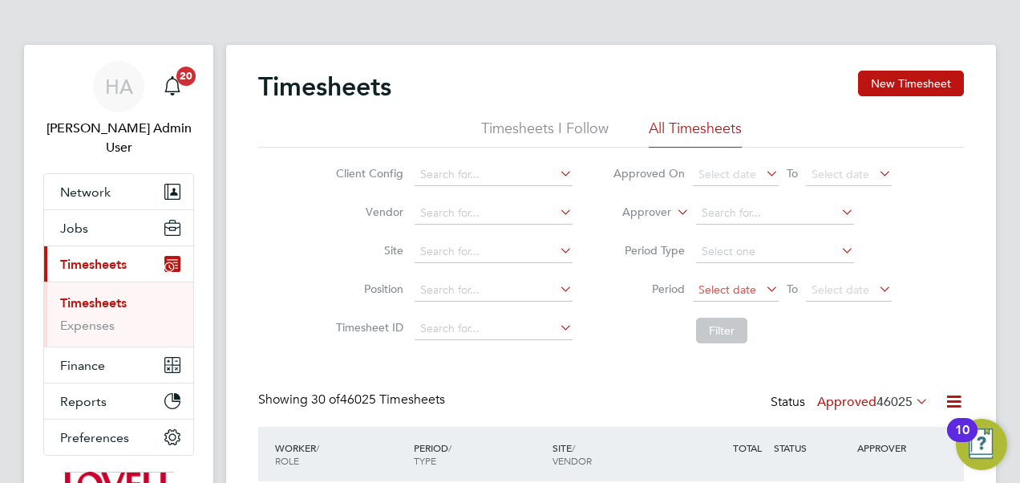
click at [735, 289] on span "Select date" at bounding box center [727, 289] width 58 height 14
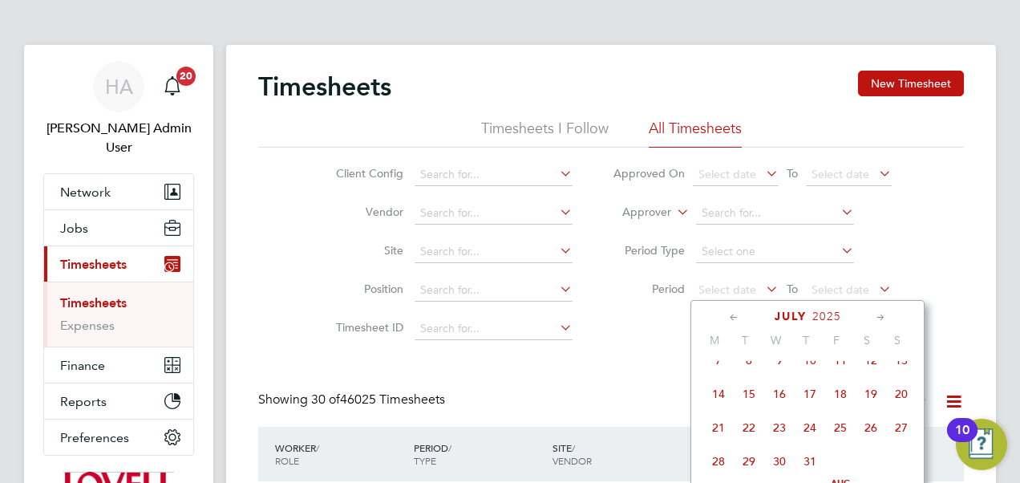
click at [872, 397] on span "19" at bounding box center [870, 393] width 30 height 30
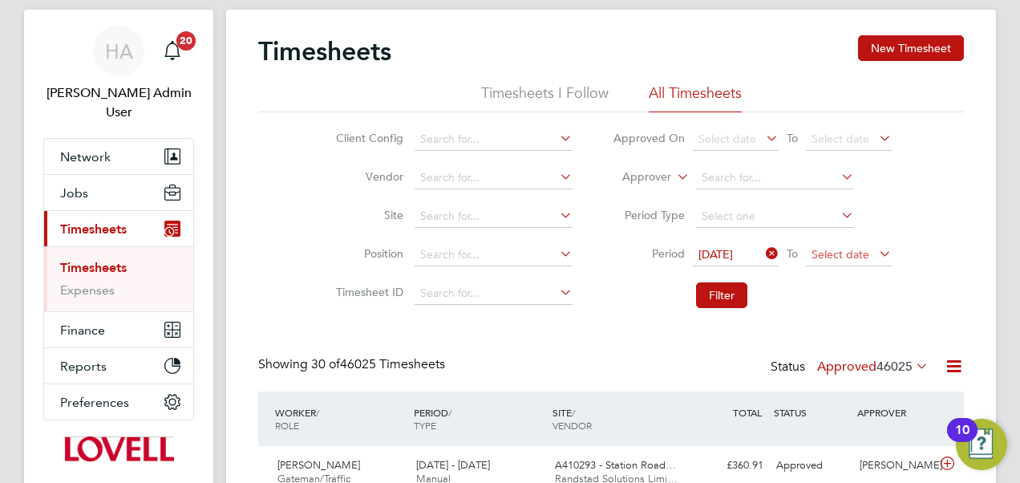
click at [840, 260] on span "Select date" at bounding box center [849, 255] width 86 height 22
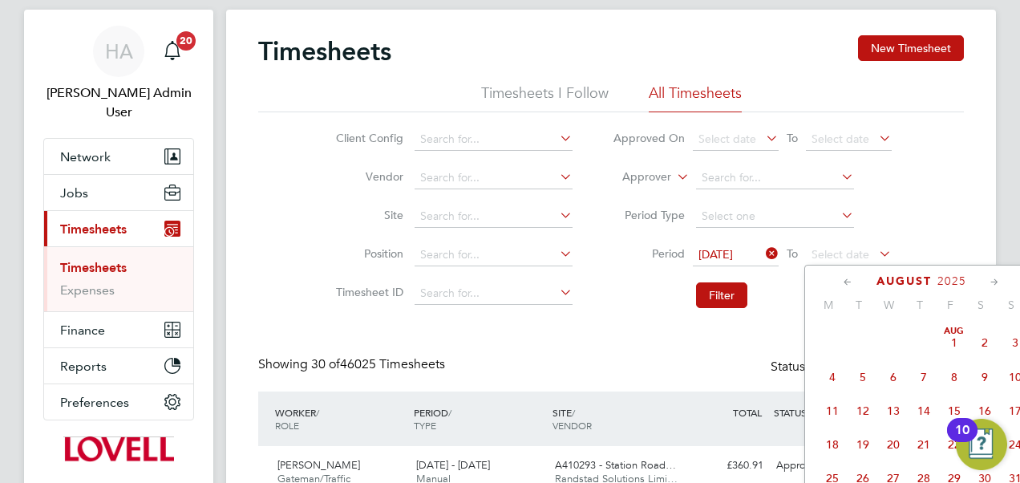
click at [957, 347] on span "[DATE]" at bounding box center [954, 342] width 30 height 30
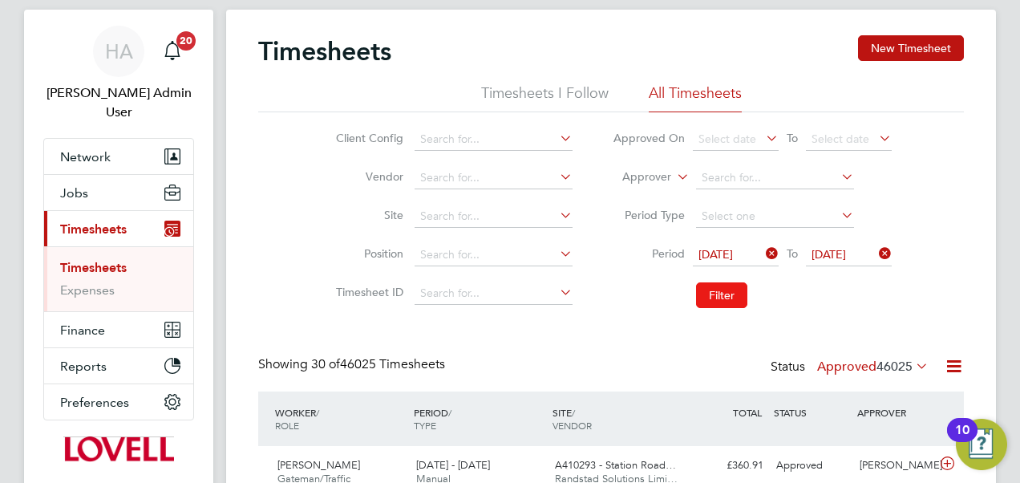
click at [725, 295] on button "Filter" at bounding box center [721, 295] width 51 height 26
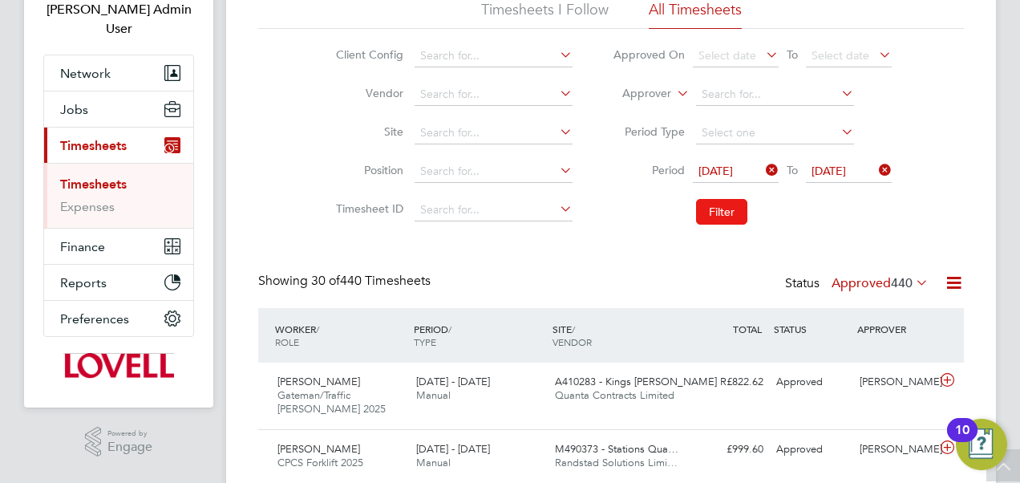
click at [713, 211] on button "Filter" at bounding box center [721, 212] width 51 height 26
click at [725, 212] on button "Filter" at bounding box center [721, 212] width 51 height 26
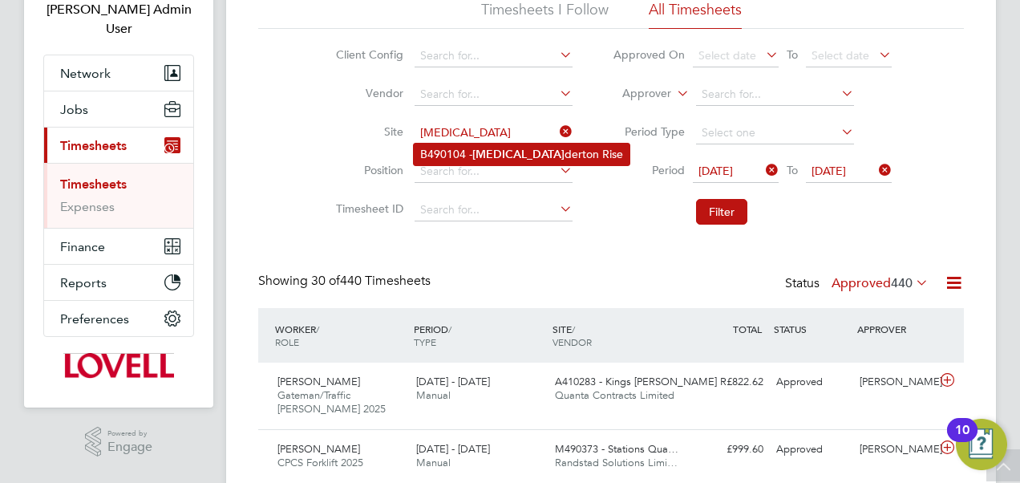
type input "[MEDICAL_DATA]"
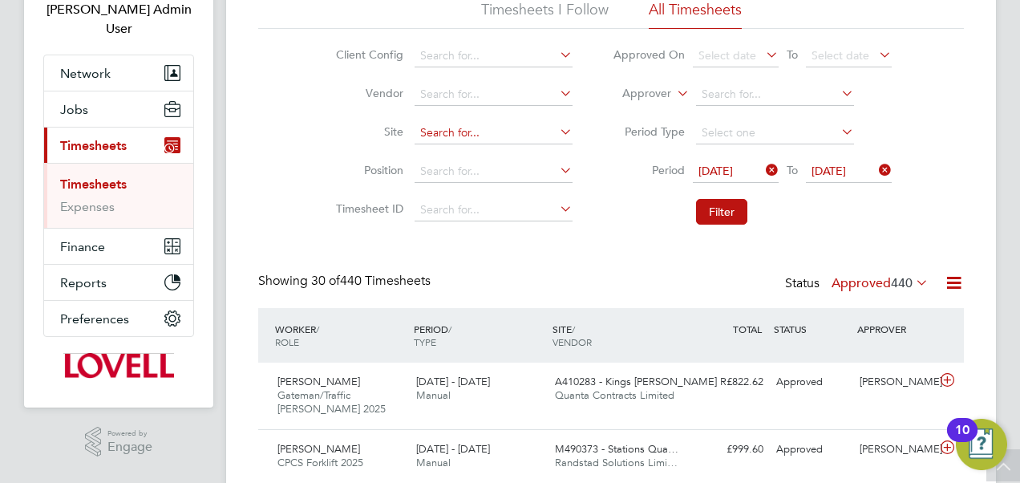
click at [458, 133] on input at bounding box center [493, 133] width 158 height 22
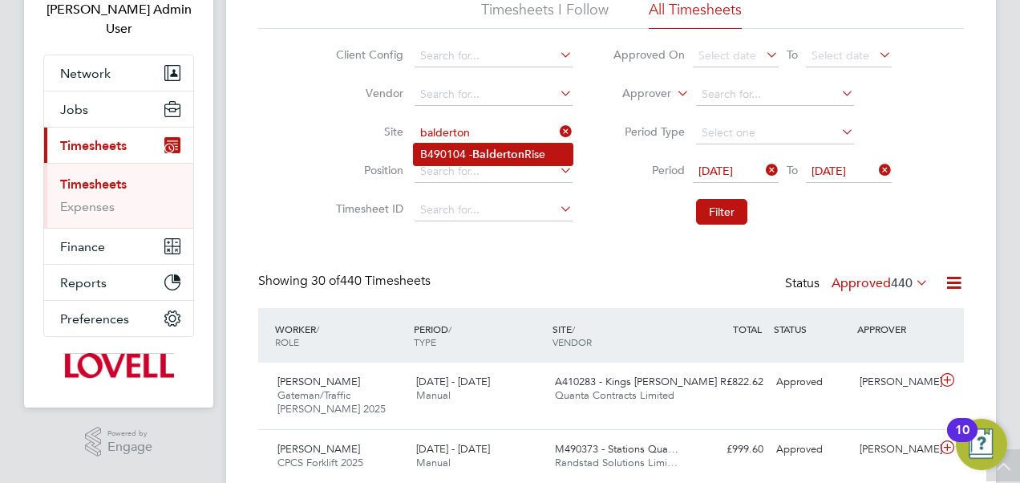
click at [469, 151] on li "B490104 - Balderton Rise" at bounding box center [493, 154] width 159 height 22
type input "B490104 - Balderton Rise"
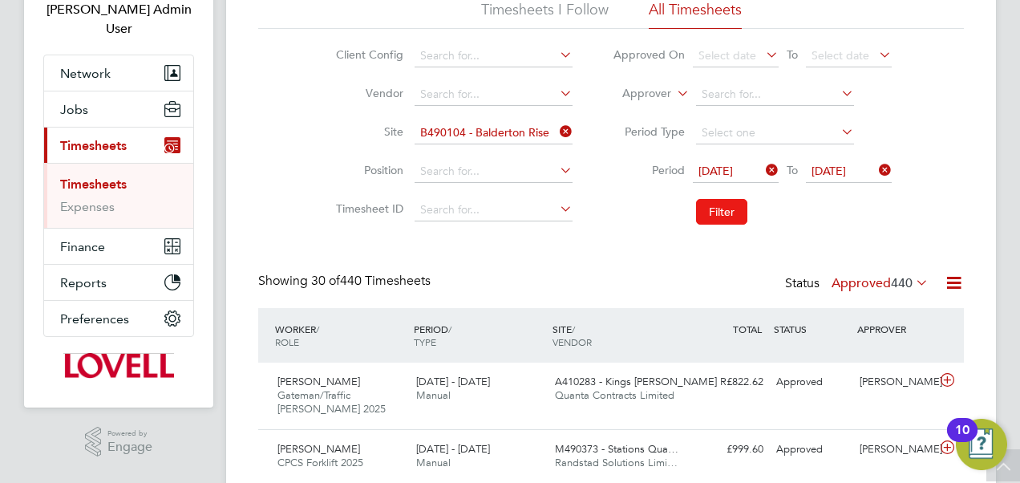
click at [707, 212] on button "Filter" at bounding box center [721, 212] width 51 height 26
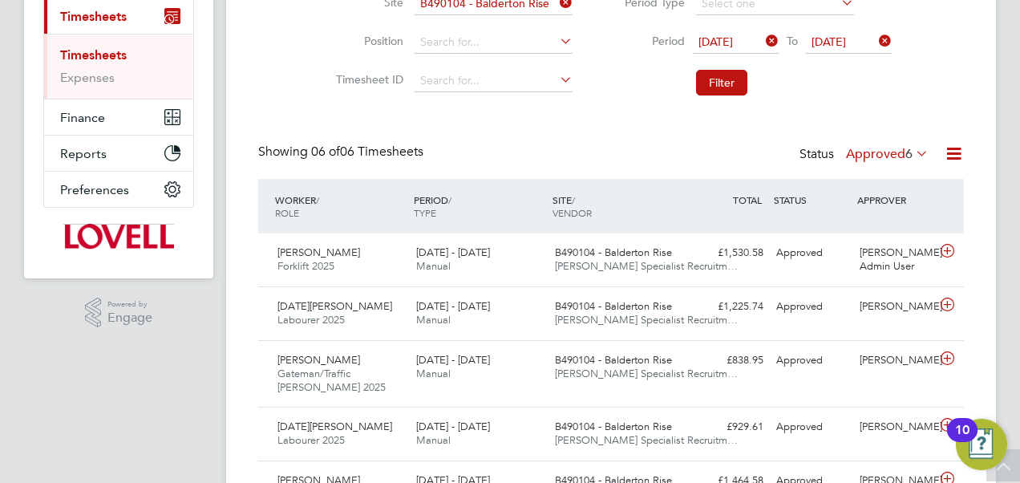
click at [954, 152] on icon at bounding box center [953, 153] width 20 height 20
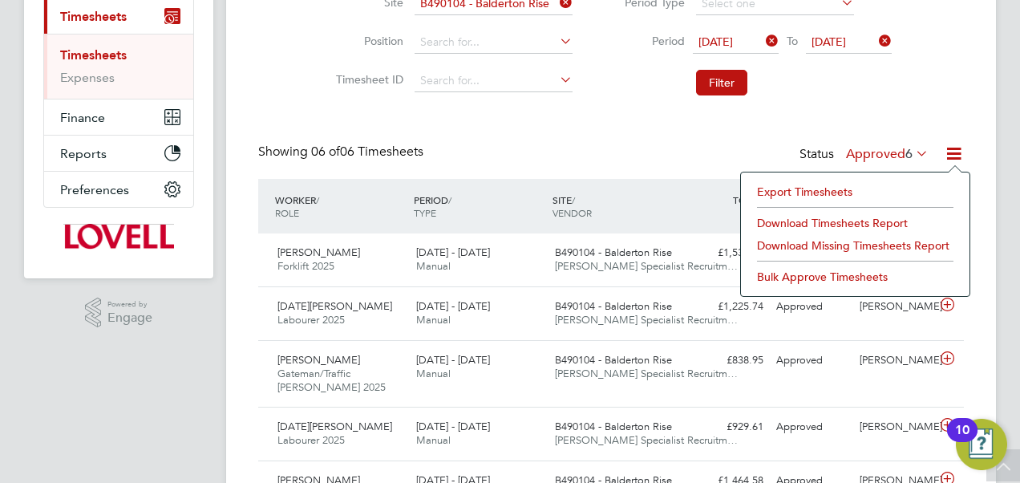
click at [824, 218] on li "Download Timesheets Report" at bounding box center [855, 223] width 212 height 22
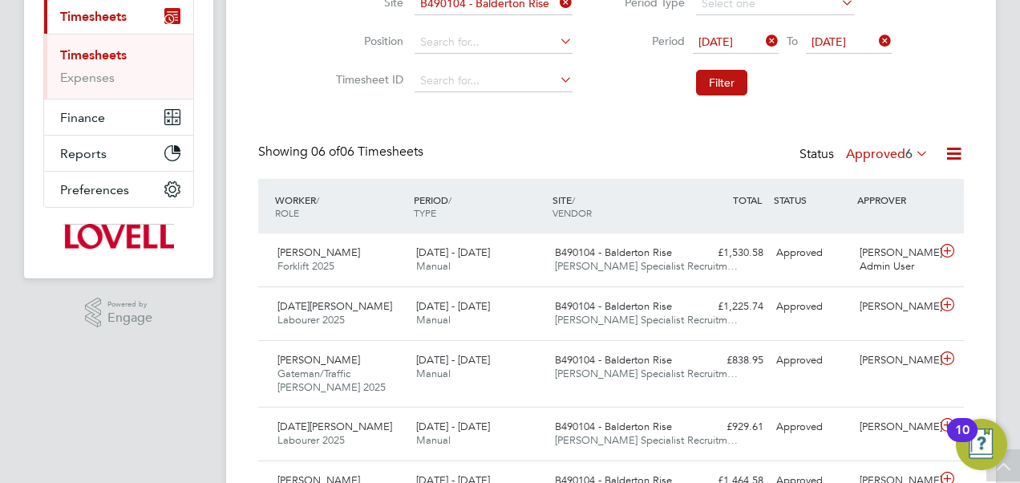
scroll to position [85, 0]
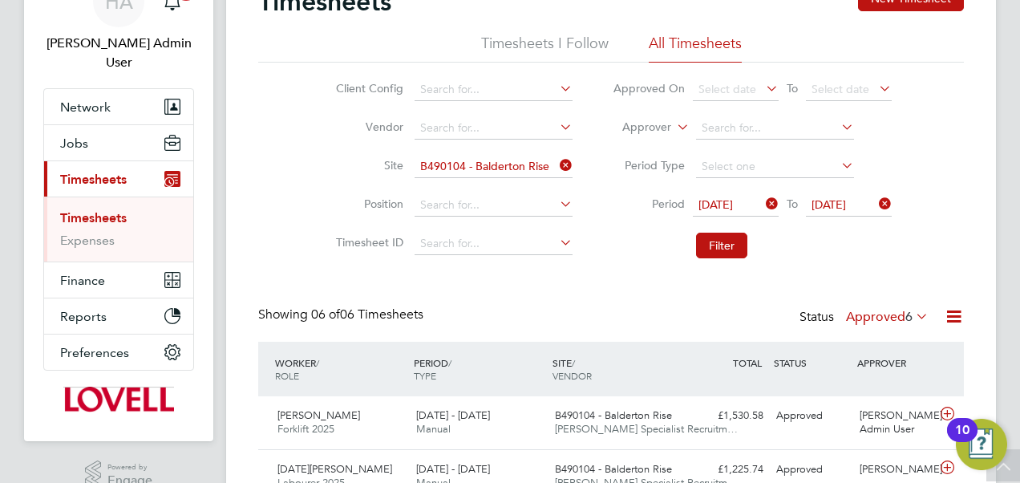
click at [556, 167] on icon at bounding box center [556, 165] width 0 height 22
click at [762, 205] on icon at bounding box center [762, 203] width 0 height 22
click at [875, 197] on icon at bounding box center [875, 203] width 0 height 22
click at [673, 122] on icon at bounding box center [673, 122] width 0 height 14
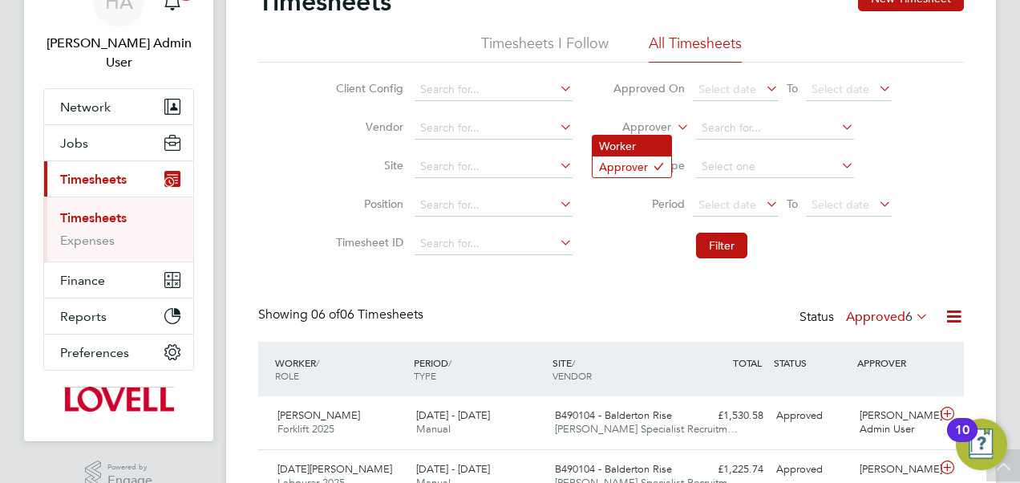
click at [641, 140] on li "Worker" at bounding box center [631, 145] width 79 height 21
click at [720, 122] on input at bounding box center [775, 128] width 158 height 22
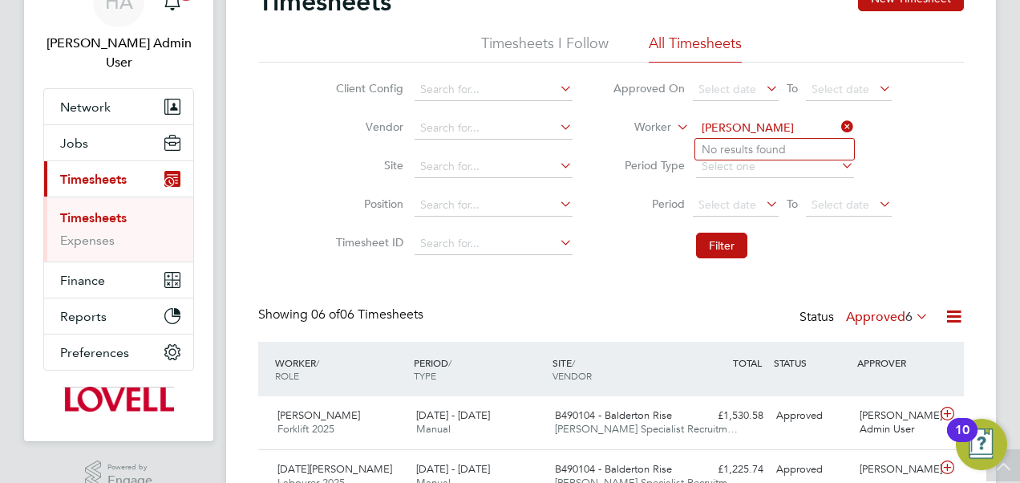
type input "[PERSON_NAME]"
click at [838, 124] on icon at bounding box center [838, 126] width 0 height 22
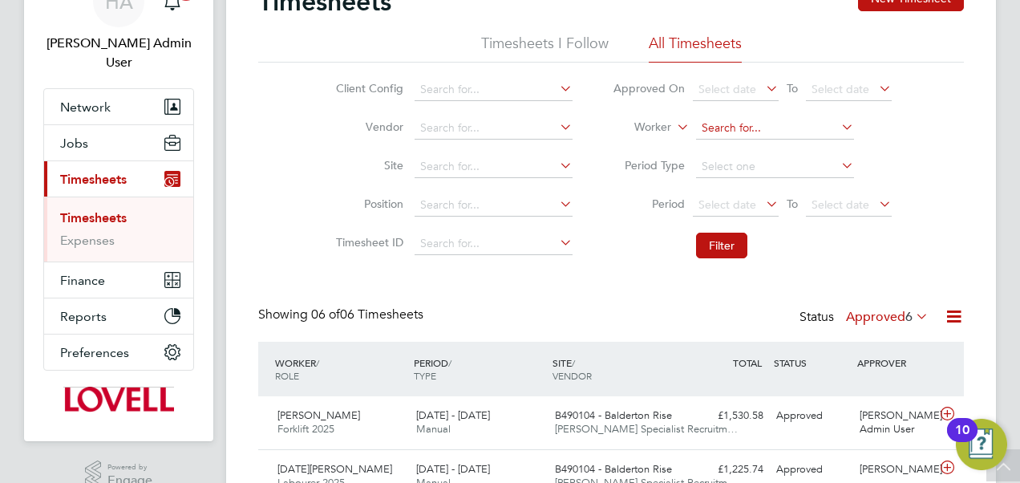
click at [701, 119] on input at bounding box center [775, 128] width 158 height 22
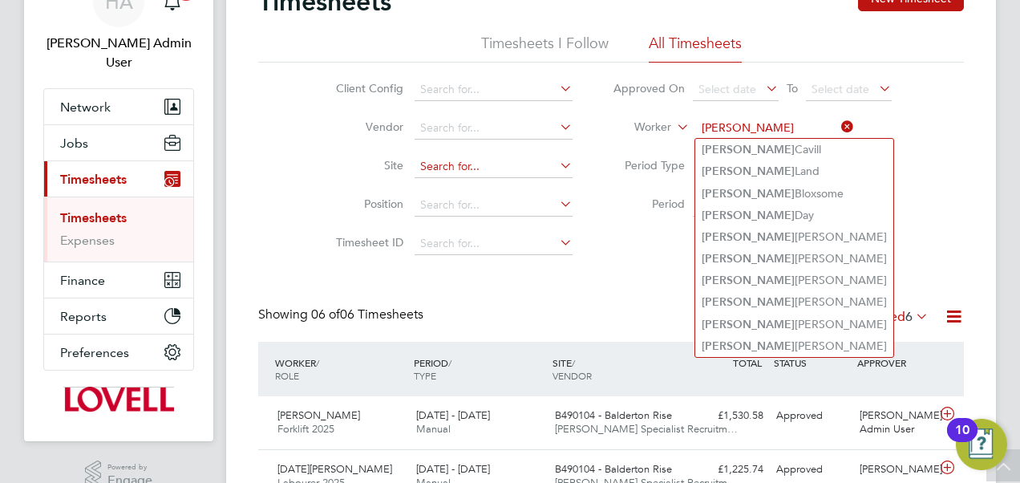
type input "[PERSON_NAME]"
click at [459, 159] on input at bounding box center [493, 167] width 158 height 22
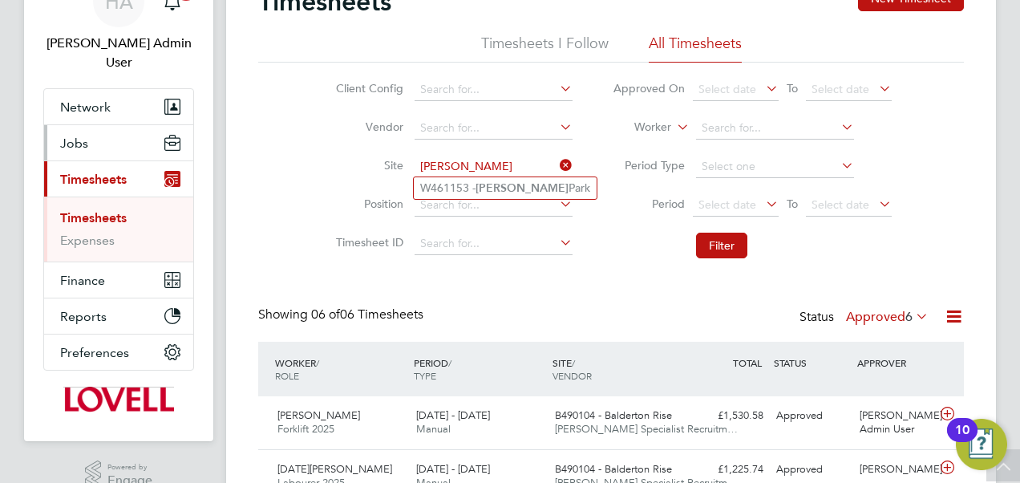
type input "[PERSON_NAME]"
click at [48, 125] on button "Jobs" at bounding box center [118, 142] width 149 height 35
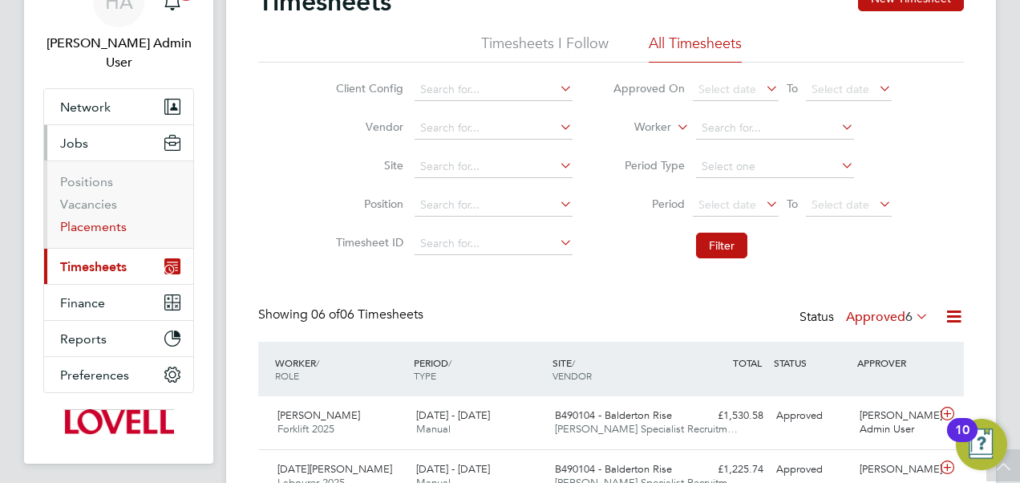
click at [83, 219] on link "Placements" at bounding box center [93, 226] width 67 height 15
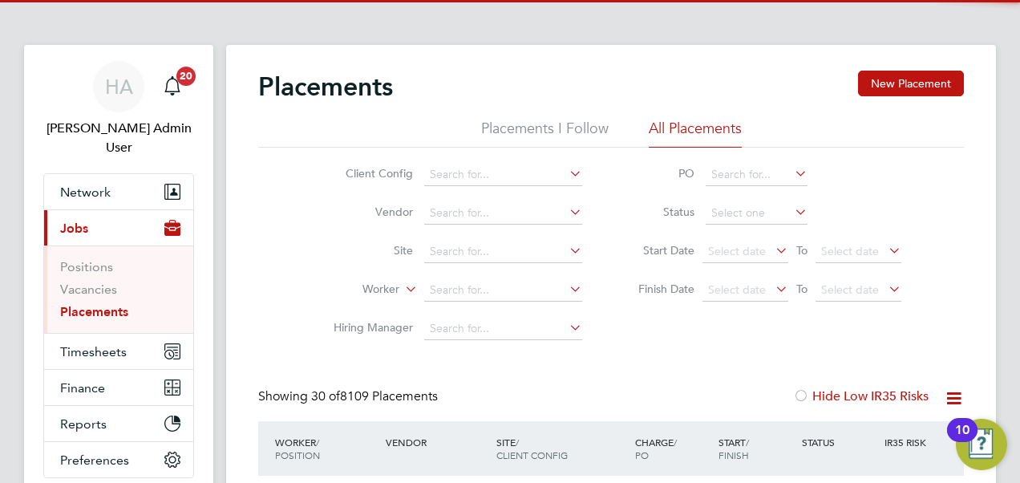
scroll to position [46, 139]
